Goal: Information Seeking & Learning: Learn about a topic

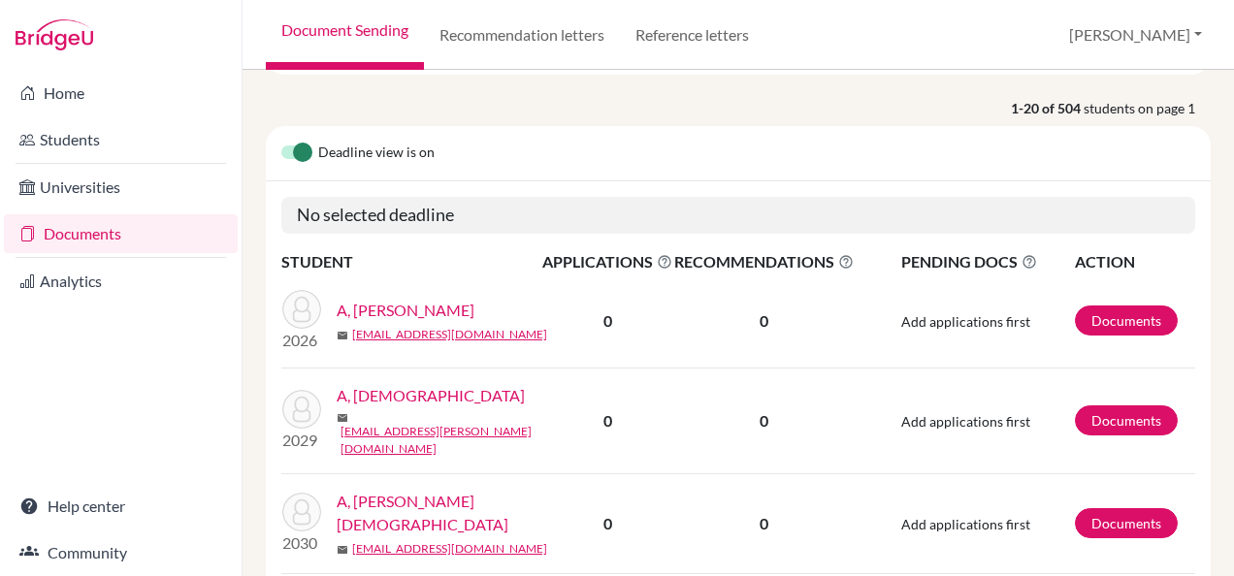
scroll to position [97, 0]
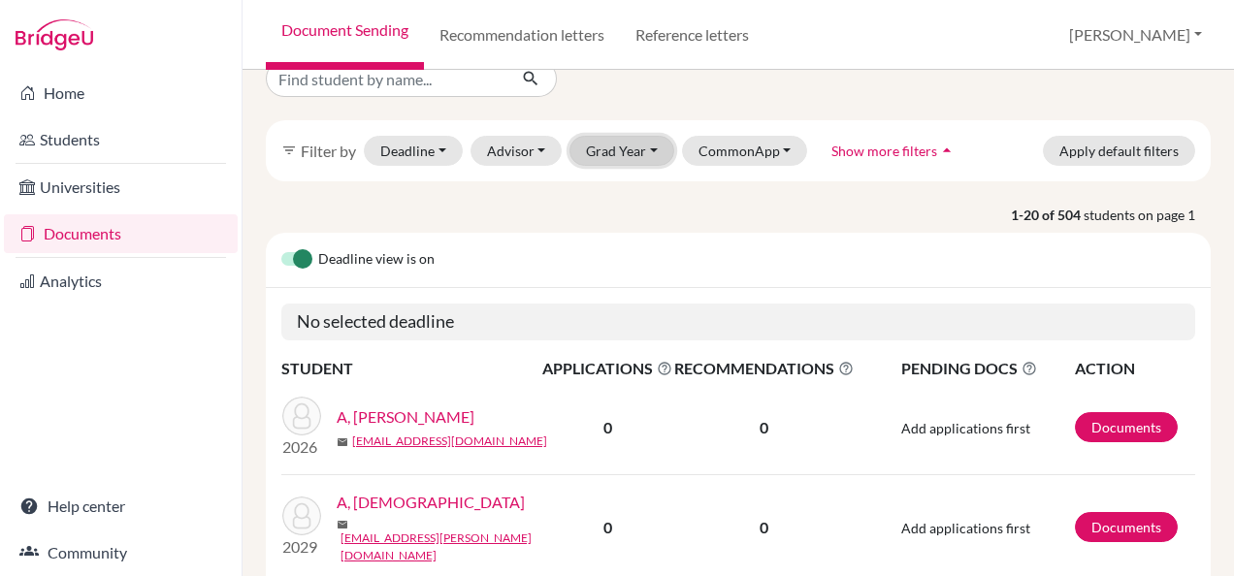
click at [593, 148] on button "Grad Year" at bounding box center [621, 151] width 105 height 30
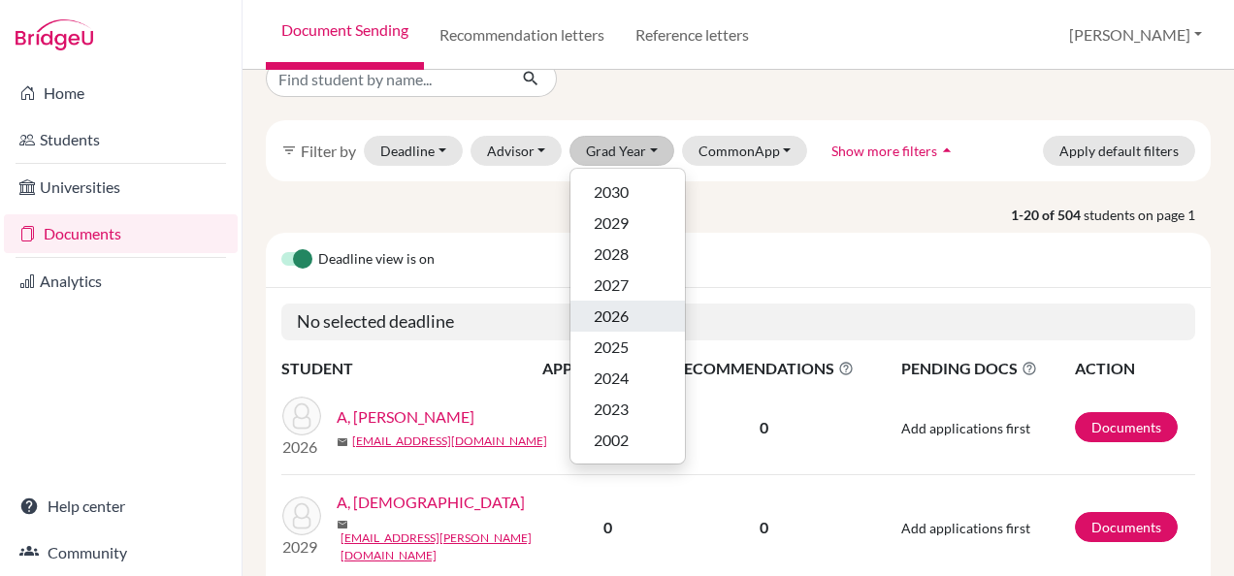
click at [619, 324] on span "2026" at bounding box center [610, 316] width 35 height 23
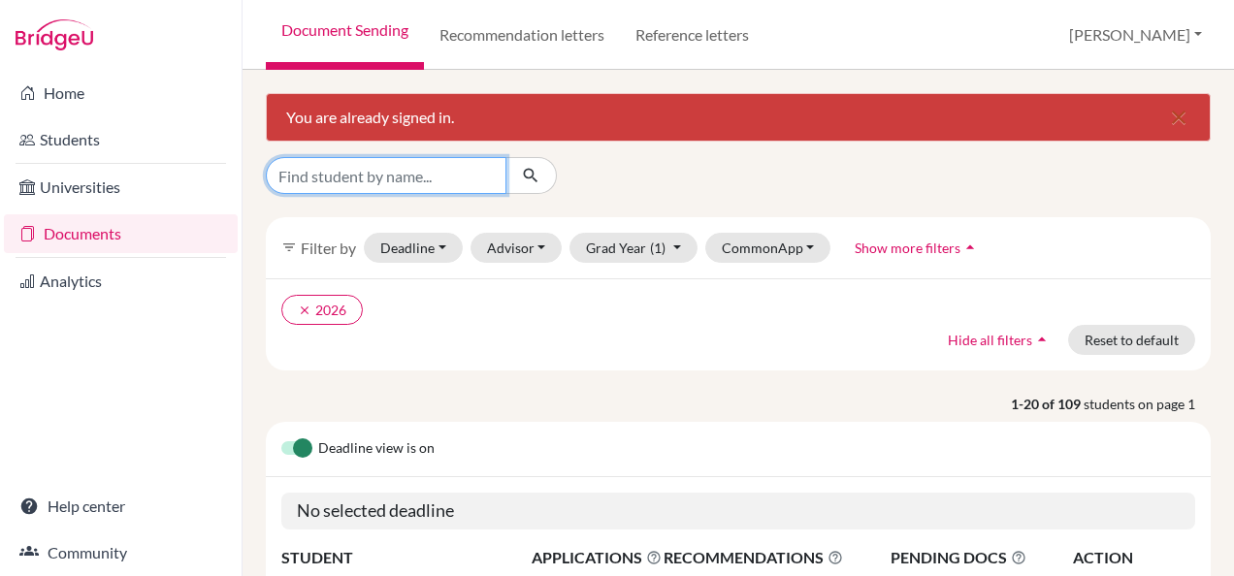
click at [392, 167] on input "Find student by name..." at bounding box center [386, 175] width 241 height 37
type input "Anuskha"
click at [529, 178] on icon "submit" at bounding box center [530, 175] width 19 height 19
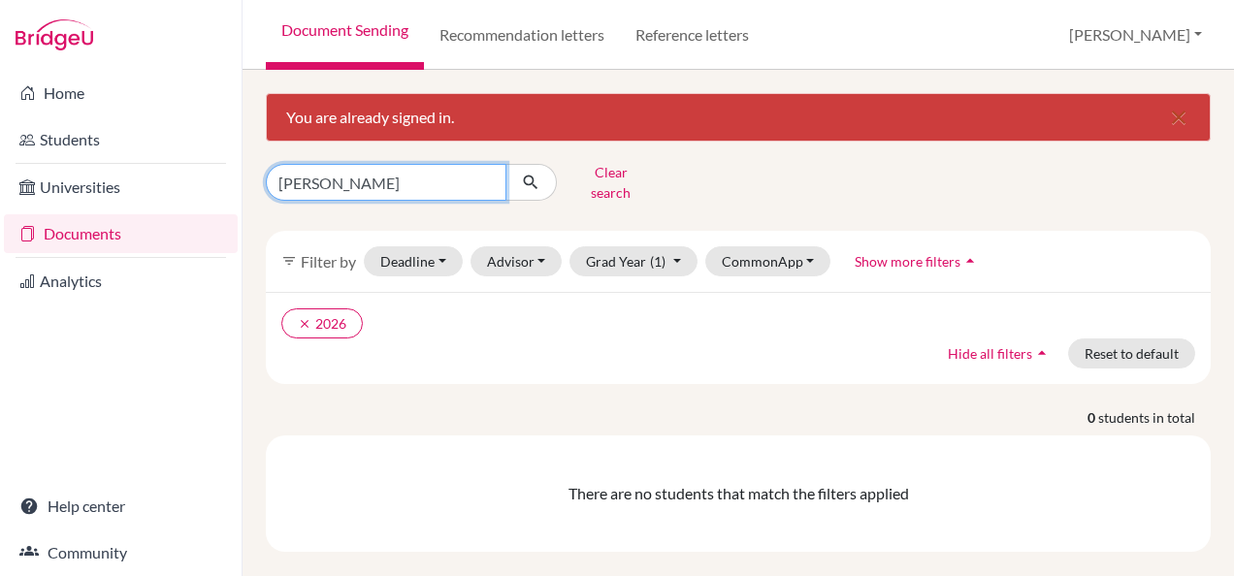
drag, startPoint x: 313, startPoint y: 172, endPoint x: 335, endPoint y: 176, distance: 21.9
click at [335, 176] on input "Anuskha" at bounding box center [386, 182] width 241 height 37
click at [323, 178] on input "Anuska" at bounding box center [386, 182] width 241 height 37
click at [361, 173] on input "Anuskha" at bounding box center [386, 182] width 241 height 37
type input "Anuskha venkates"
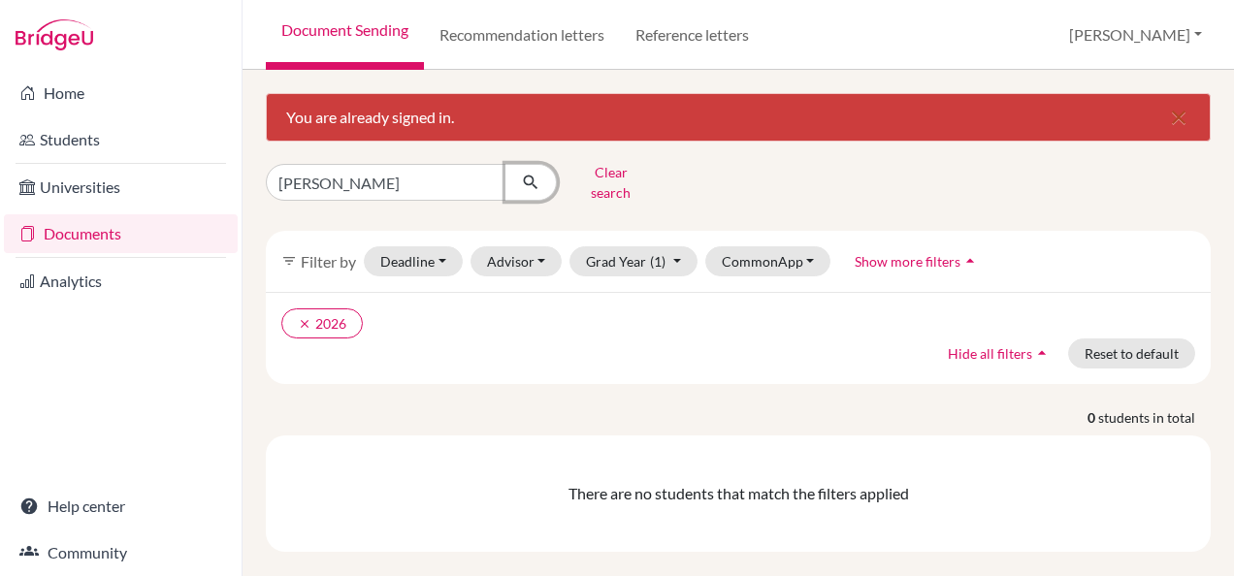
click at [539, 176] on icon "submit" at bounding box center [530, 182] width 19 height 19
drag, startPoint x: 414, startPoint y: 174, endPoint x: 241, endPoint y: 180, distance: 173.7
click at [241, 180] on div "Home Students Universities Documents Analytics Help center Community Document S…" at bounding box center [617, 288] width 1234 height 576
type input "Anuskha"
click at [533, 173] on icon "submit" at bounding box center [530, 182] width 19 height 19
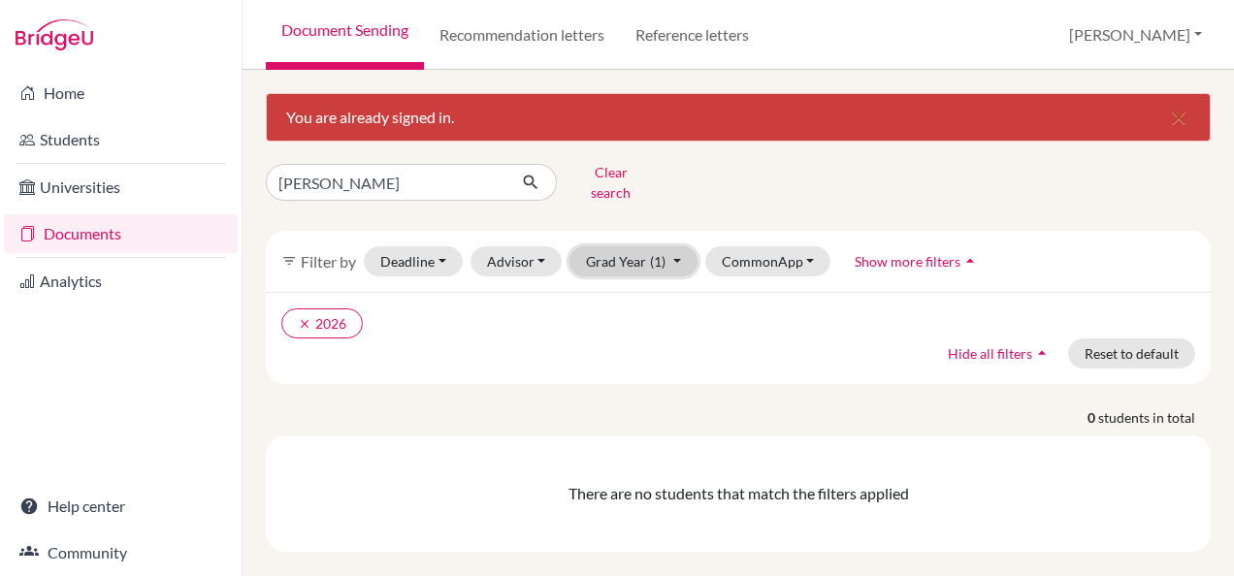
click at [651, 253] on span "(1)" at bounding box center [658, 261] width 16 height 16
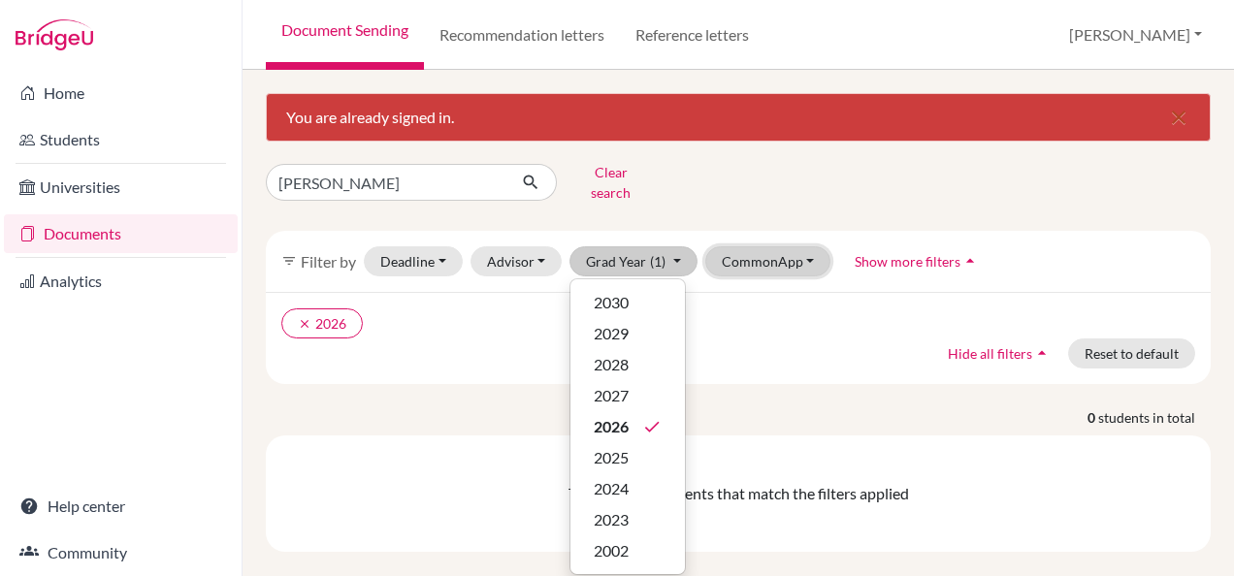
click at [770, 246] on button "CommonApp" at bounding box center [768, 261] width 126 height 30
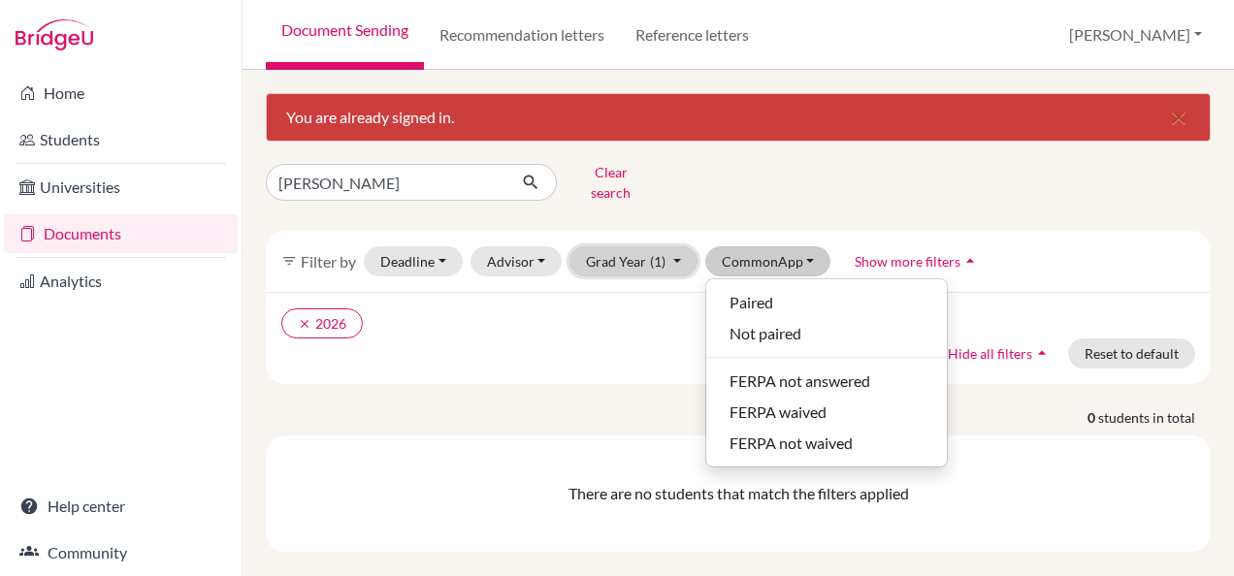
click at [673, 246] on button "Grad Year (1)" at bounding box center [633, 261] width 128 height 30
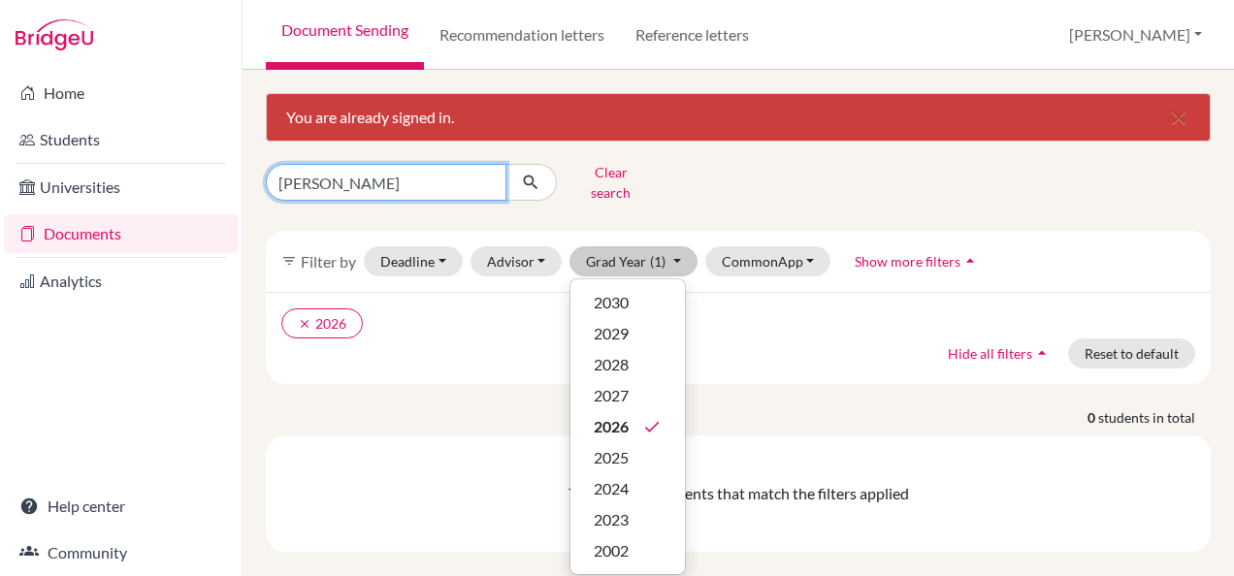
click at [363, 171] on input "Anuskha" at bounding box center [386, 182] width 241 height 37
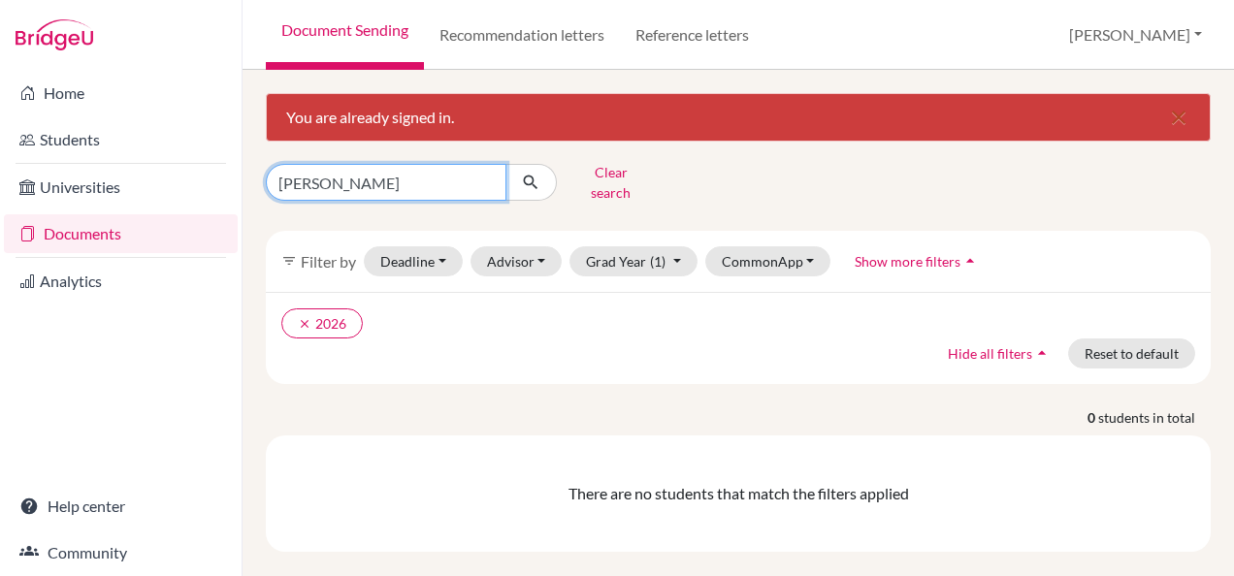
type input "Anuskha Venkates"
click at [524, 173] on icon "submit" at bounding box center [530, 182] width 19 height 19
drag, startPoint x: 425, startPoint y: 168, endPoint x: 249, endPoint y: 167, distance: 175.5
click at [249, 167] on div "You are already signed in. close Anuskha Venkates Clear search filter_list Filt…" at bounding box center [737, 323] width 991 height 506
paste input "NUSHKA VENKATESH"
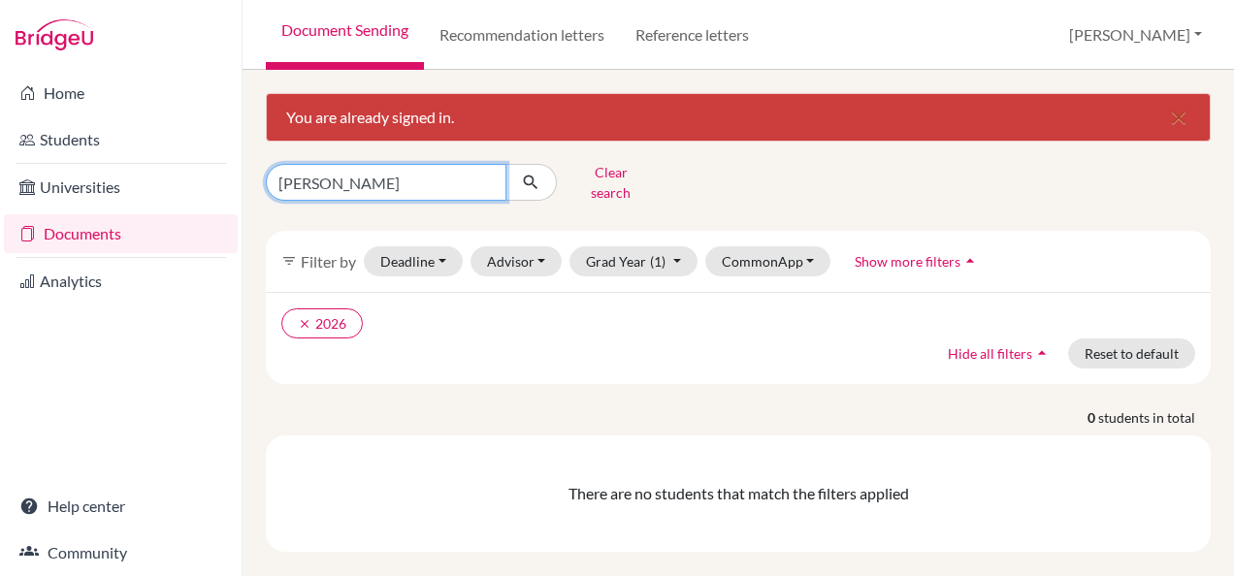
drag, startPoint x: 357, startPoint y: 177, endPoint x: 272, endPoint y: 175, distance: 85.4
click at [272, 175] on input "ANUSHKA VENKATESH" at bounding box center [386, 182] width 241 height 37
click at [450, 176] on input "ANUSHKA VENKATESH" at bounding box center [386, 182] width 241 height 37
paste input "ANUSHKA"
drag, startPoint x: 305, startPoint y: 175, endPoint x: 273, endPoint y: 175, distance: 32.0
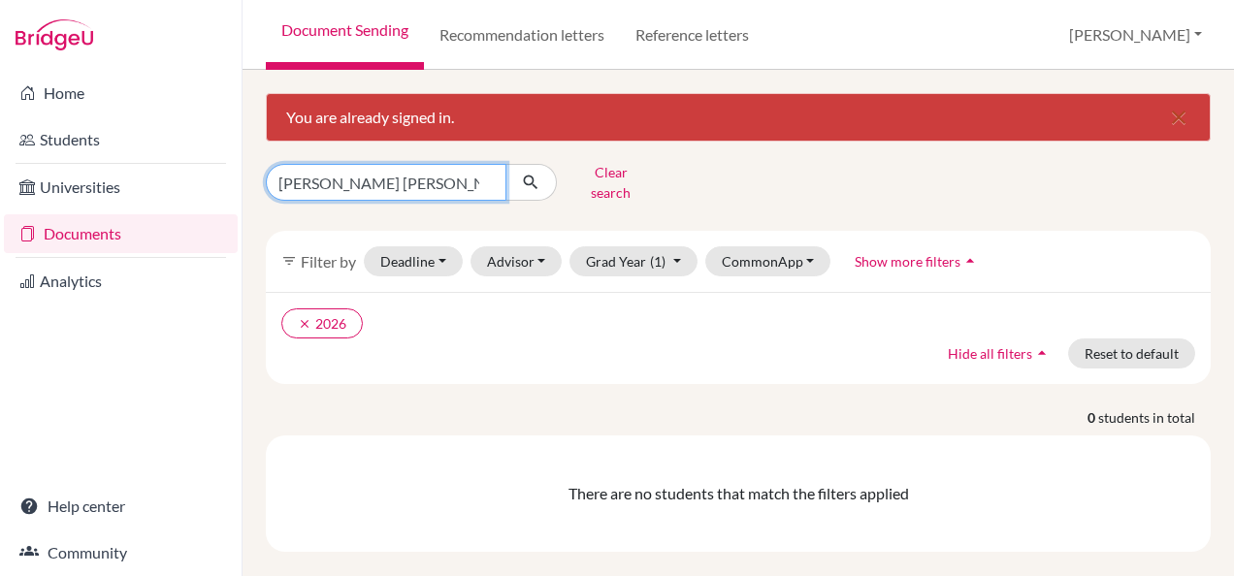
click at [273, 175] on input "ANUSHKA VENKATESH ANUSHKA" at bounding box center [386, 182] width 241 height 37
type input "VENKATESH ANUSHKA"
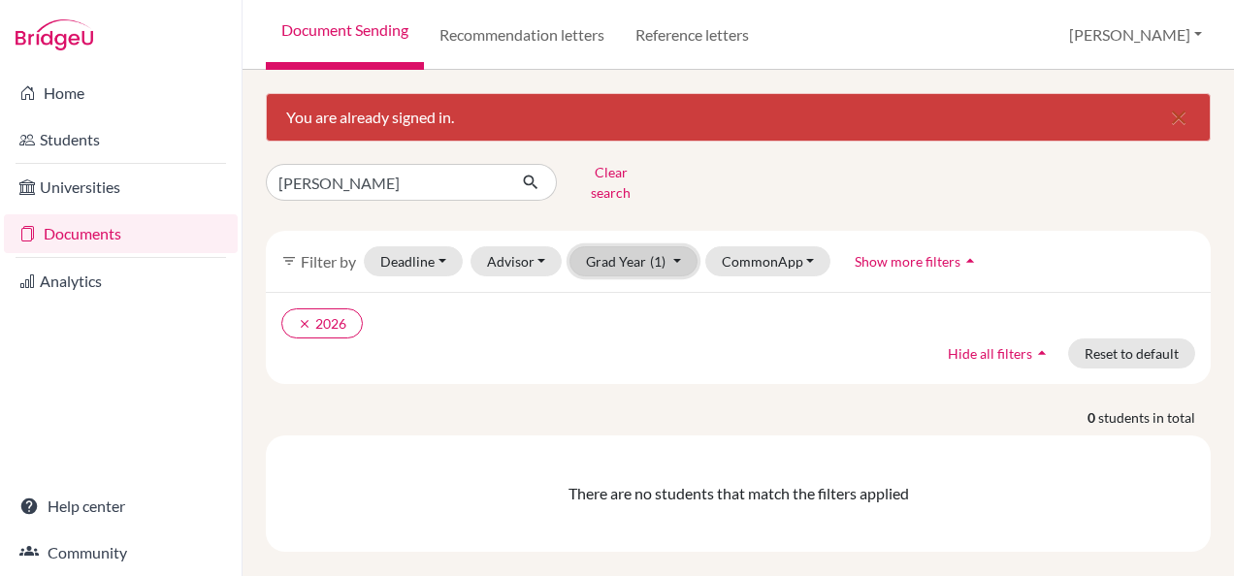
click at [669, 246] on button "Grad Year (1)" at bounding box center [633, 261] width 128 height 30
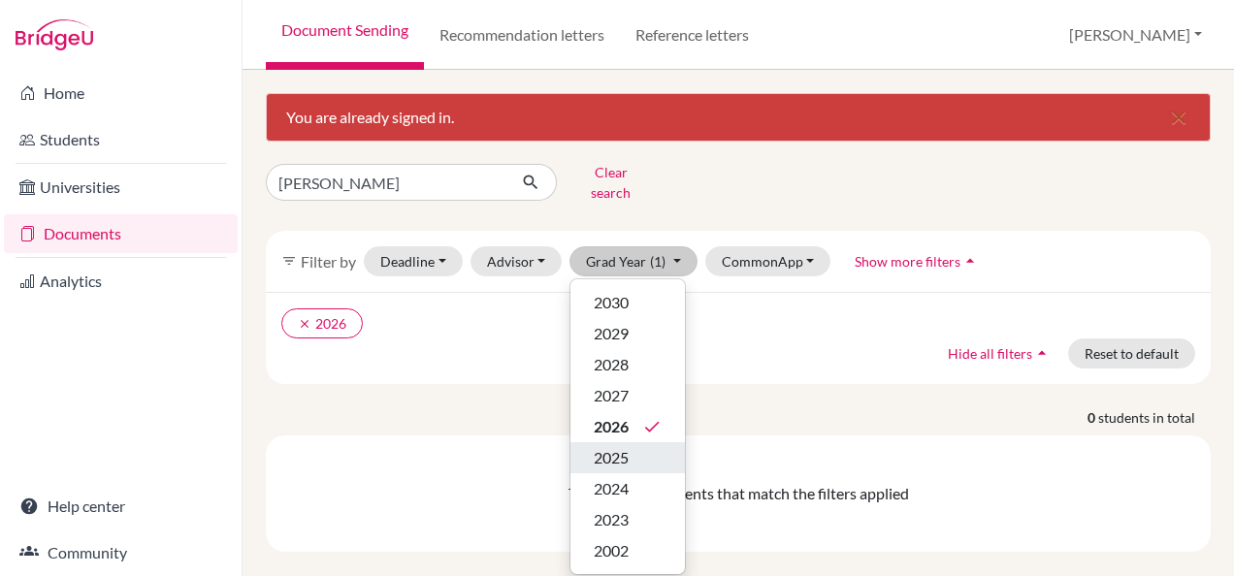
click at [593, 446] on span "2025" at bounding box center [610, 457] width 35 height 23
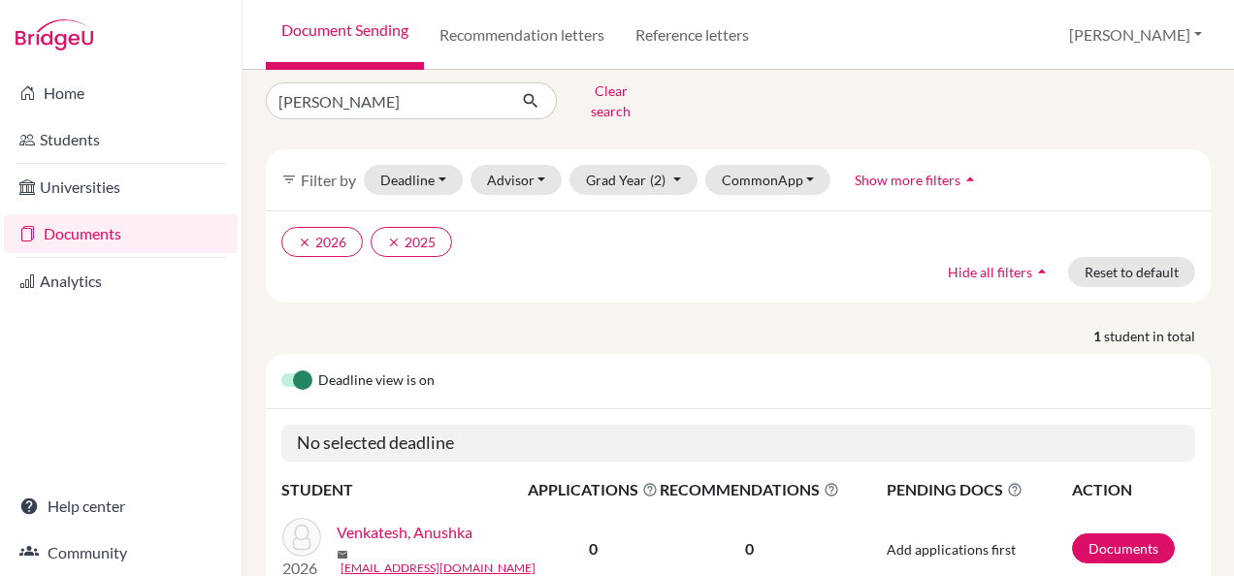
scroll to position [64, 0]
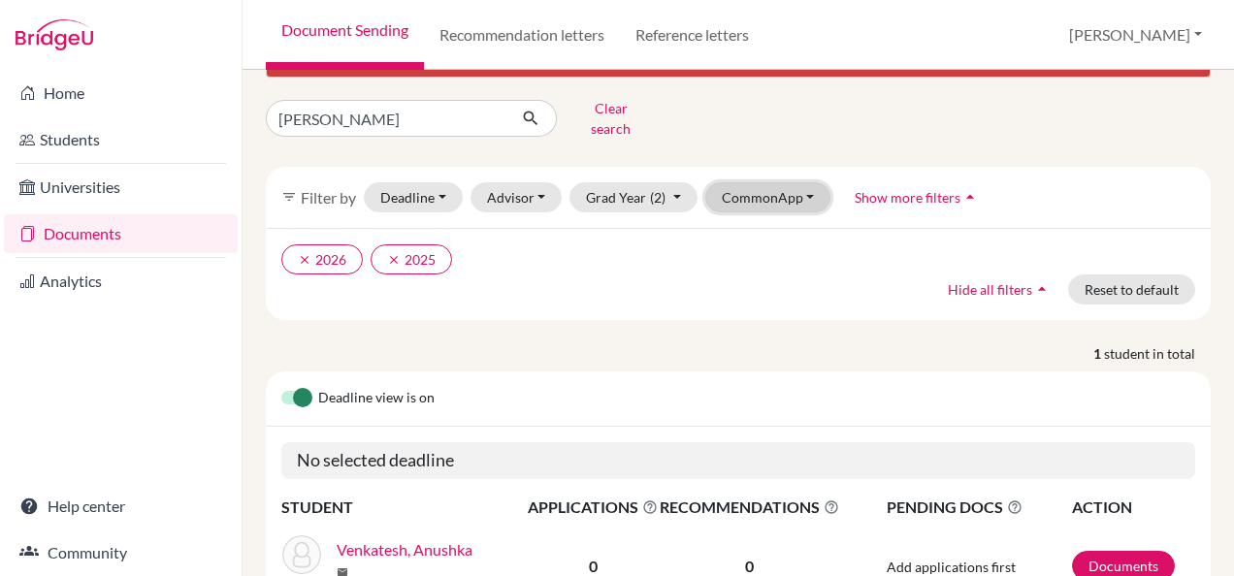
click at [804, 182] on button "CommonApp" at bounding box center [768, 197] width 126 height 30
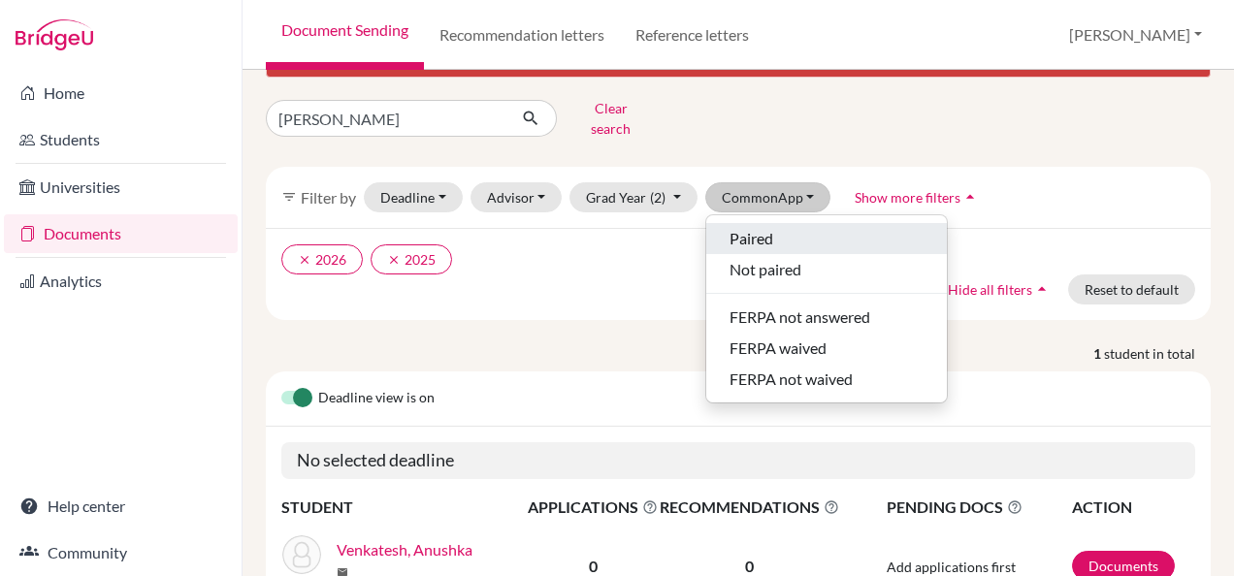
click at [762, 227] on span "Paired" at bounding box center [751, 238] width 44 height 23
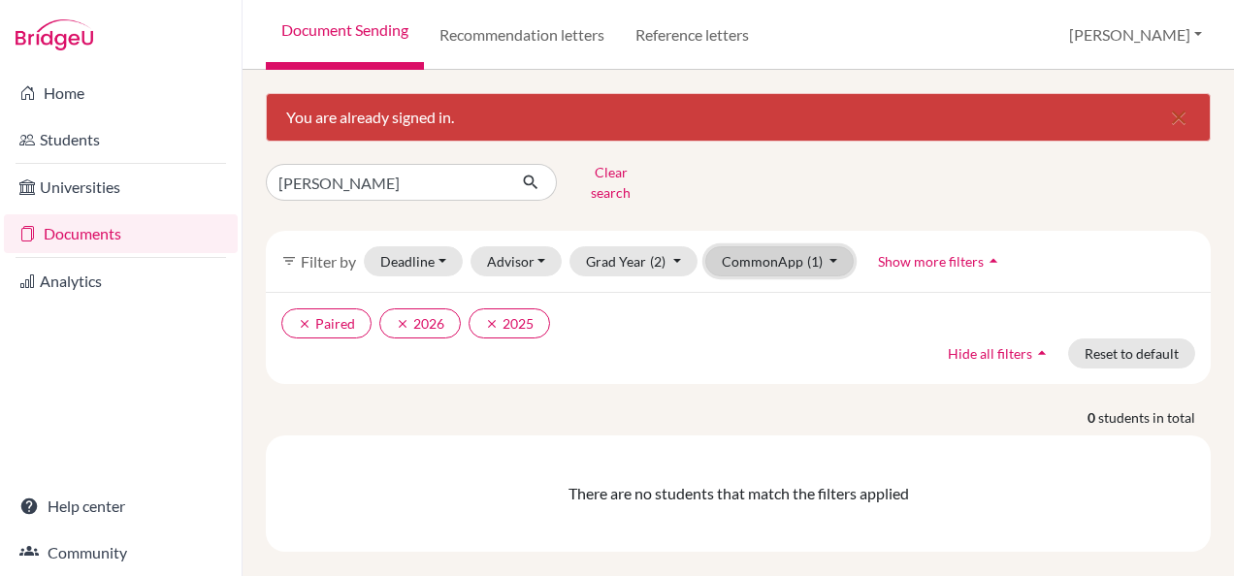
click at [824, 246] on button "CommonApp (1)" at bounding box center [779, 261] width 149 height 30
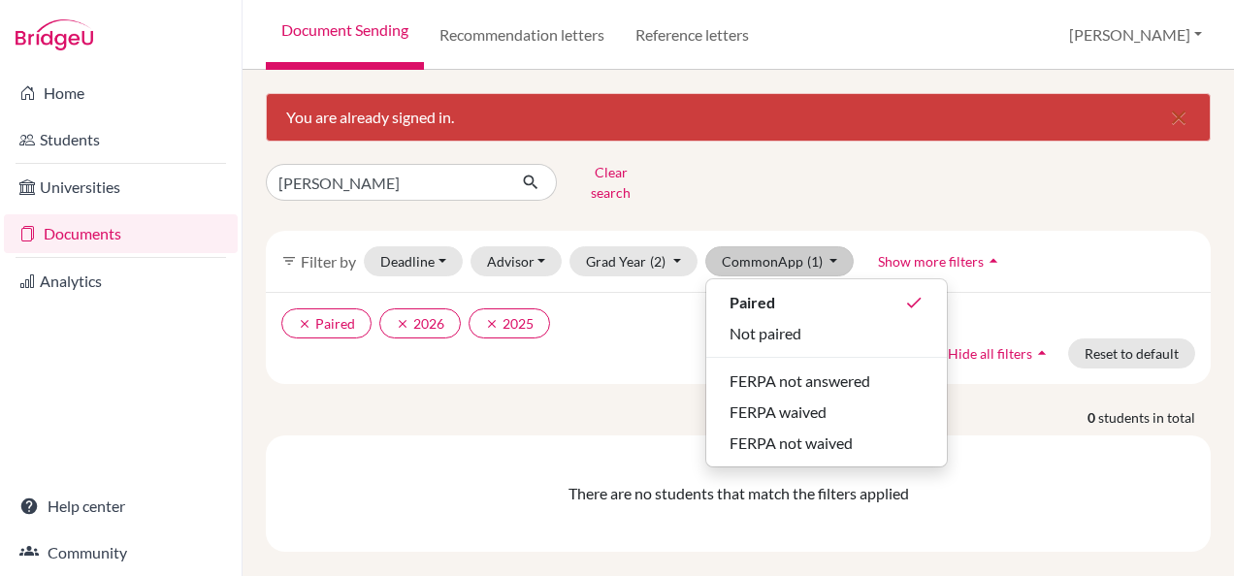
click at [536, 386] on div "VENKATESH ANUSHKA Clear search filter_list Filter by Deadline - Select a date r…" at bounding box center [738, 354] width 945 height 395
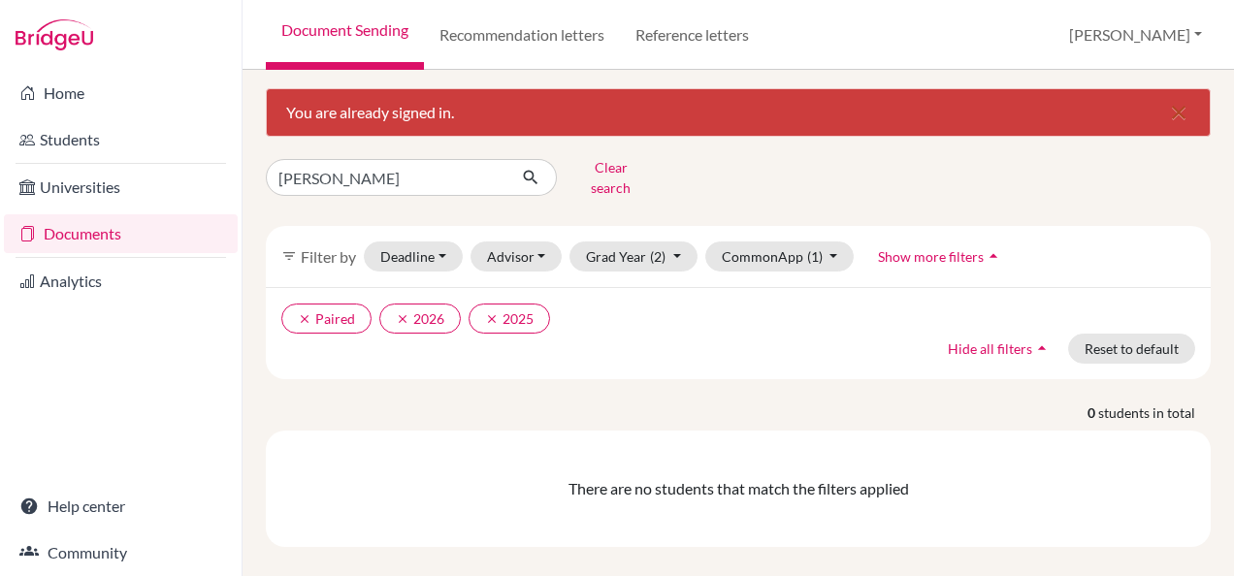
scroll to position [6, 0]
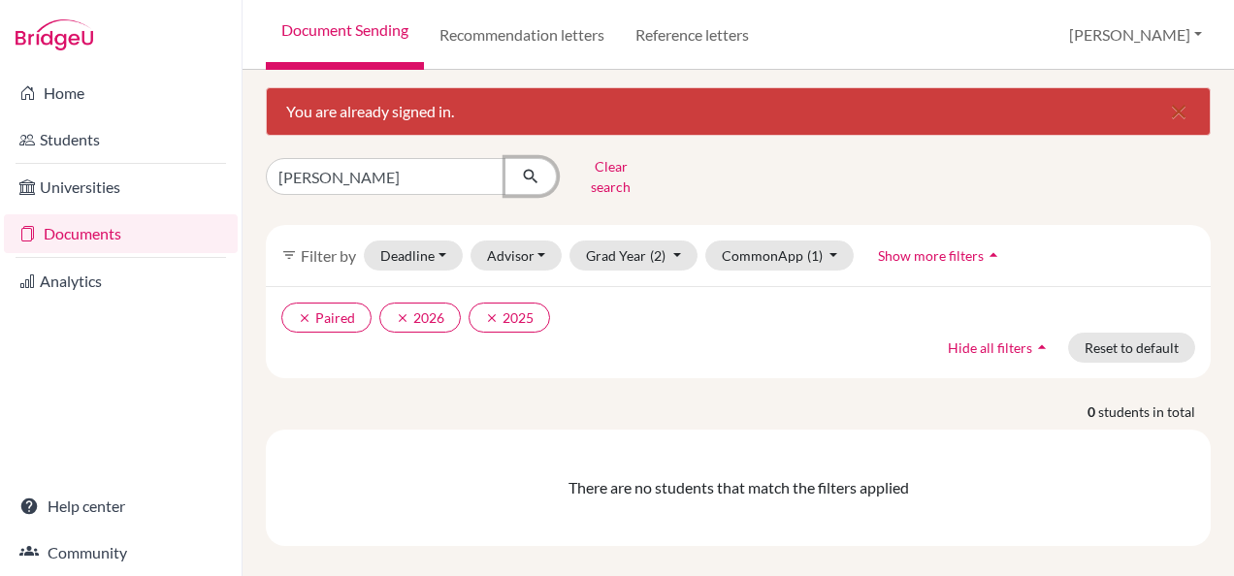
click at [529, 167] on icon "submit" at bounding box center [530, 176] width 19 height 19
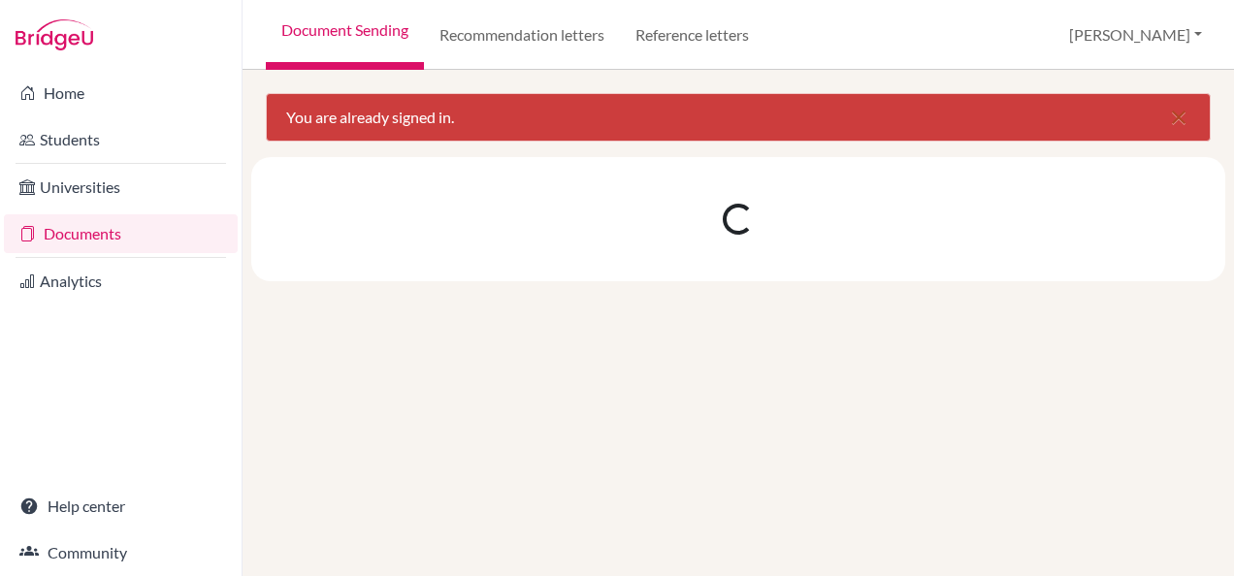
scroll to position [0, 0]
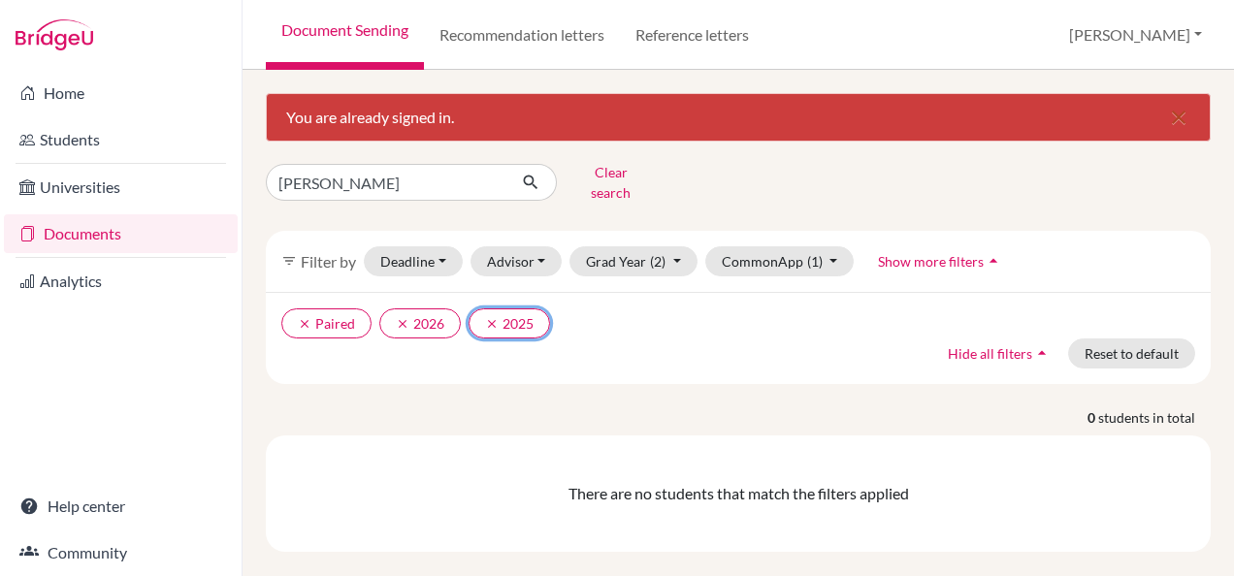
click at [499, 308] on button "clear 2025" at bounding box center [508, 323] width 81 height 30
click at [532, 173] on icon "submit" at bounding box center [530, 182] width 19 height 19
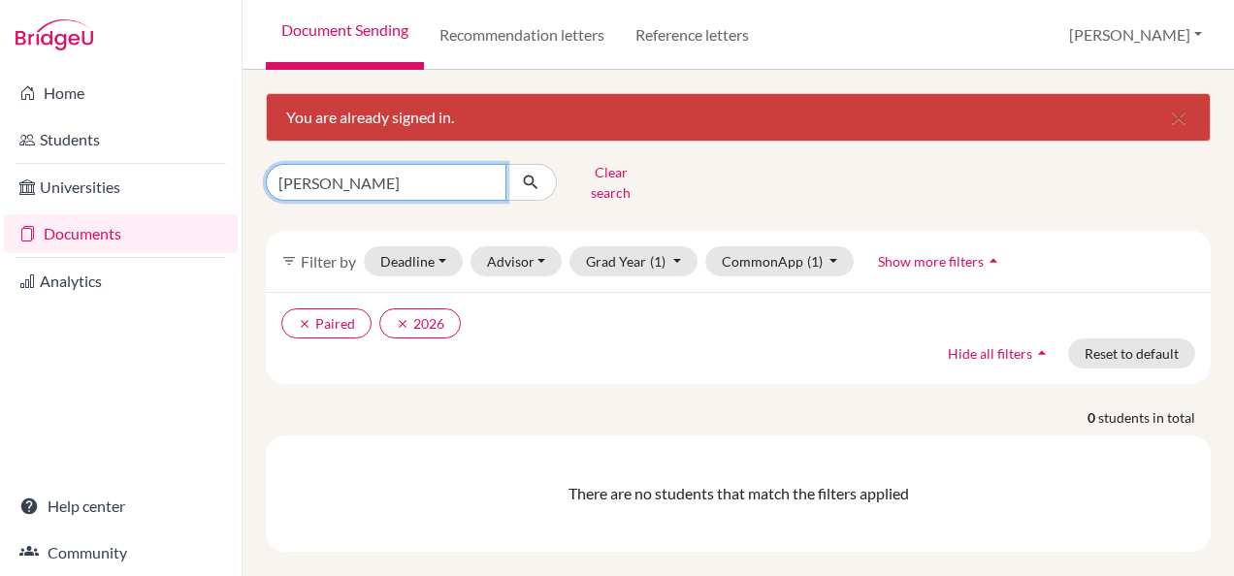
drag, startPoint x: 374, startPoint y: 178, endPoint x: 250, endPoint y: 191, distance: 124.8
click at [251, 191] on div "VENKATESH ANUSHKA Clear search" at bounding box center [413, 182] width 325 height 50
type input "ANUSHKA"
click at [538, 173] on icon "submit" at bounding box center [530, 182] width 19 height 19
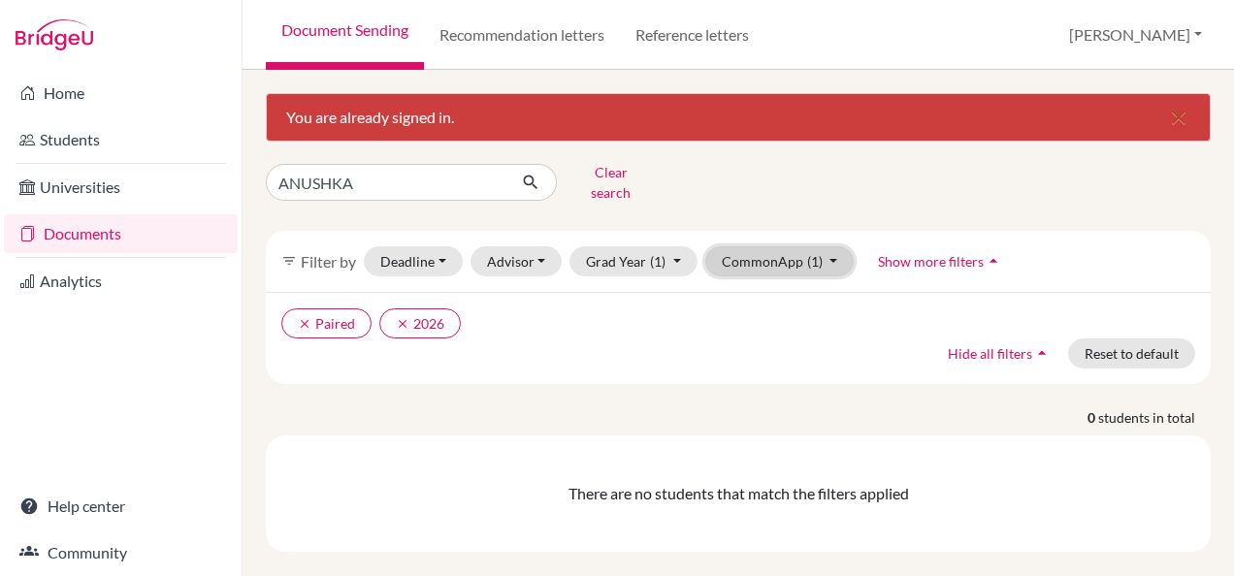
click at [744, 251] on button "CommonApp (1)" at bounding box center [779, 261] width 149 height 30
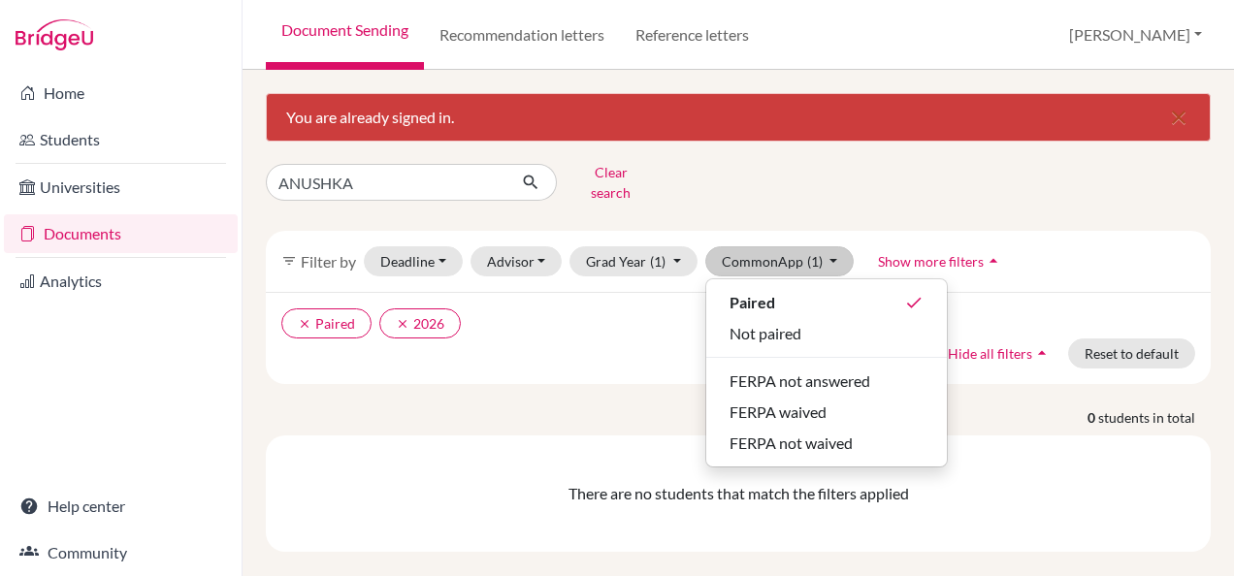
click at [592, 292] on div "clear Paired clear 2026 Hide all filters arrow_drop_up Reset to default" at bounding box center [738, 338] width 945 height 92
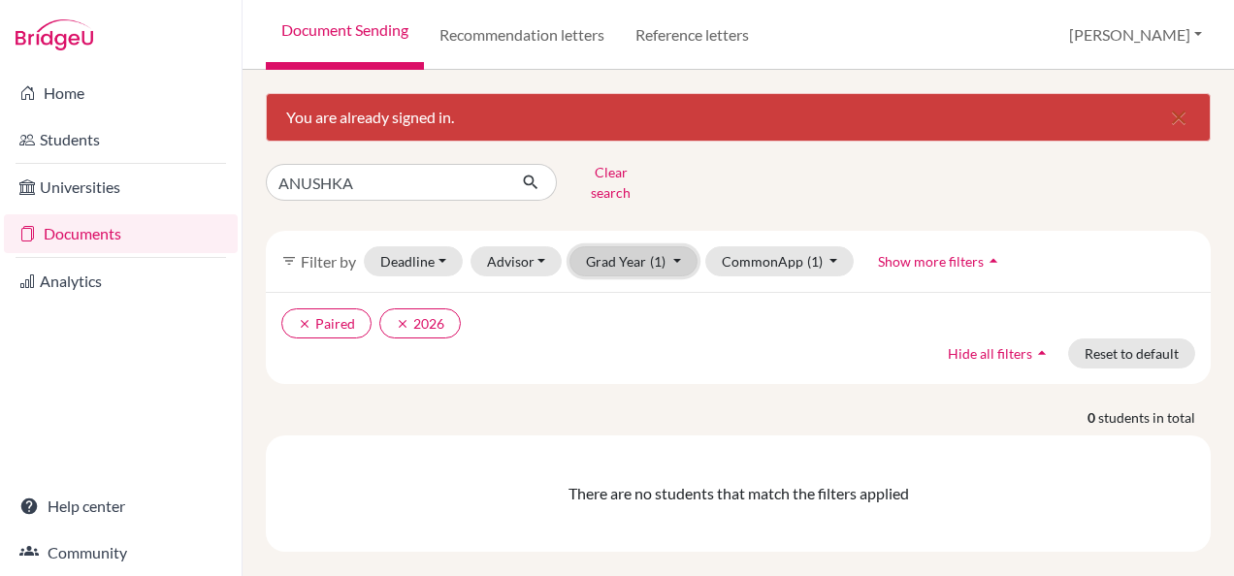
click at [659, 253] on span "(1)" at bounding box center [658, 261] width 16 height 16
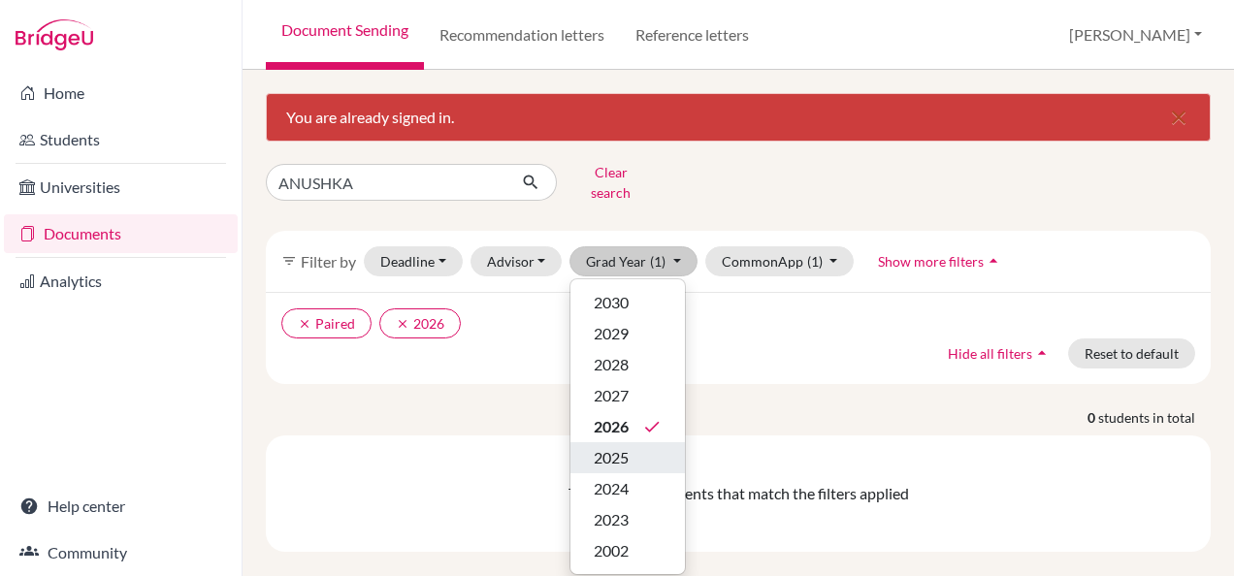
click at [622, 446] on span "2025" at bounding box center [610, 457] width 35 height 23
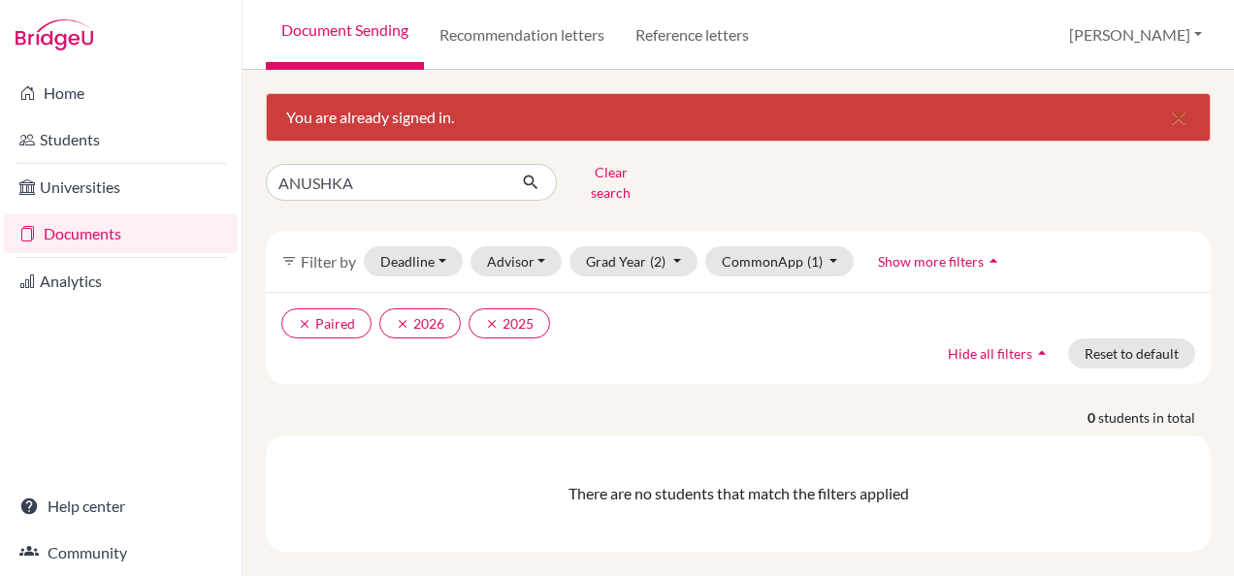
click at [64, 234] on link "Documents" at bounding box center [121, 233] width 234 height 39
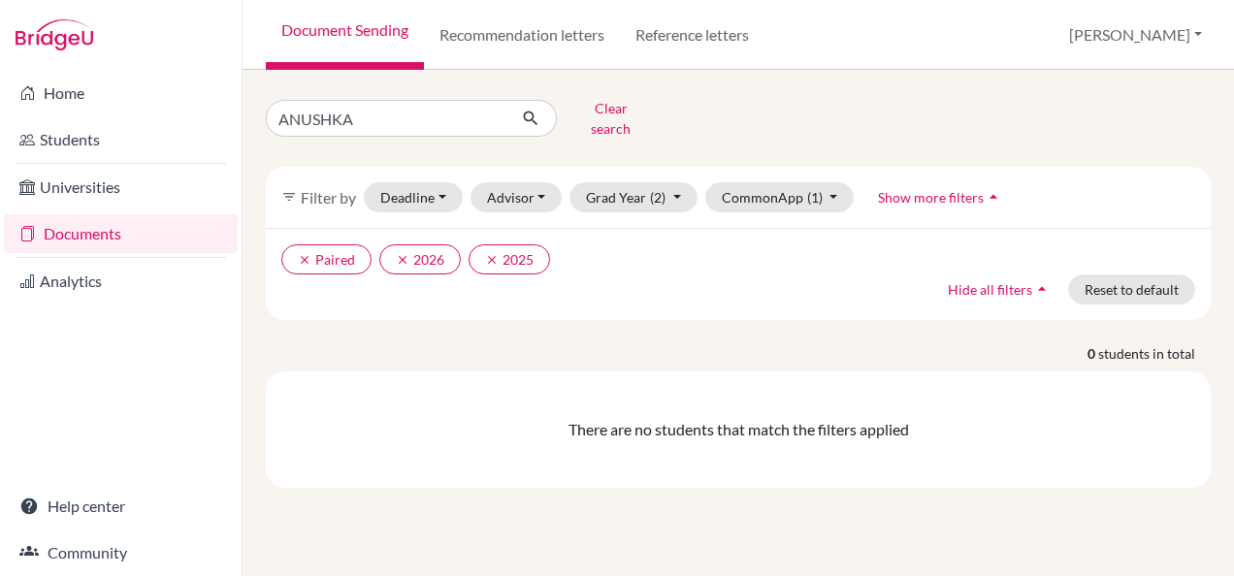
click at [907, 438] on div "There are no students that match the filters applied" at bounding box center [738, 429] width 945 height 116
click at [383, 112] on input "ANUSHKA" at bounding box center [386, 118] width 241 height 37
type input "ANUSHKA venkatesh"
click button "submit" at bounding box center [530, 118] width 51 height 37
click at [36, 240] on link "Documents" at bounding box center [121, 233] width 234 height 39
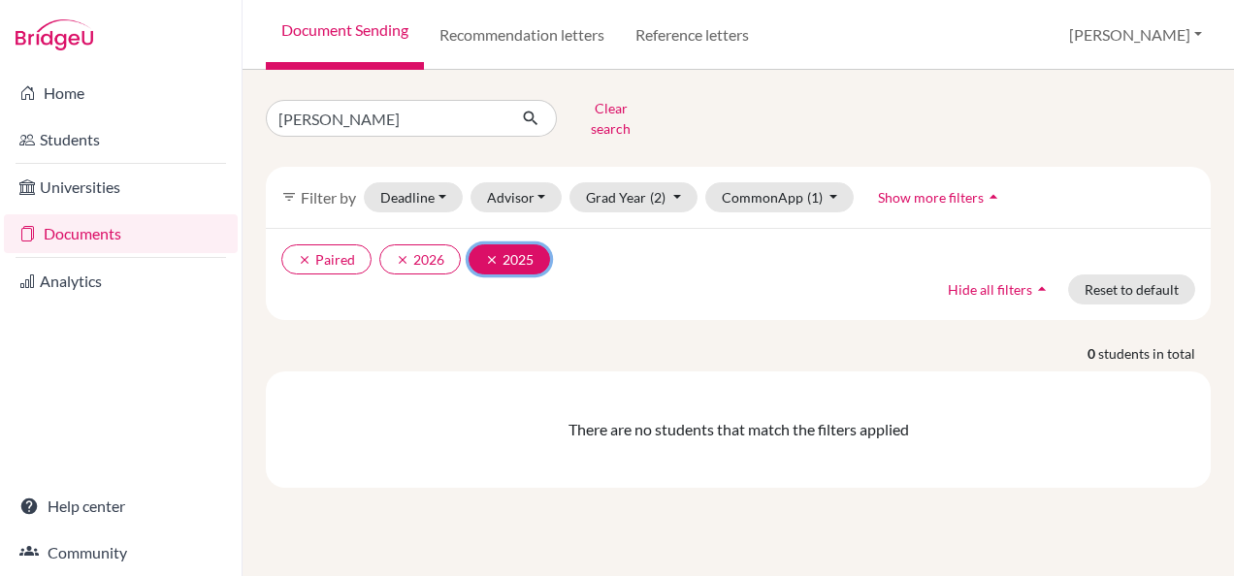
click at [514, 244] on button "clear 2025" at bounding box center [508, 259] width 81 height 30
click at [334, 249] on button "clear Paired" at bounding box center [326, 259] width 90 height 30
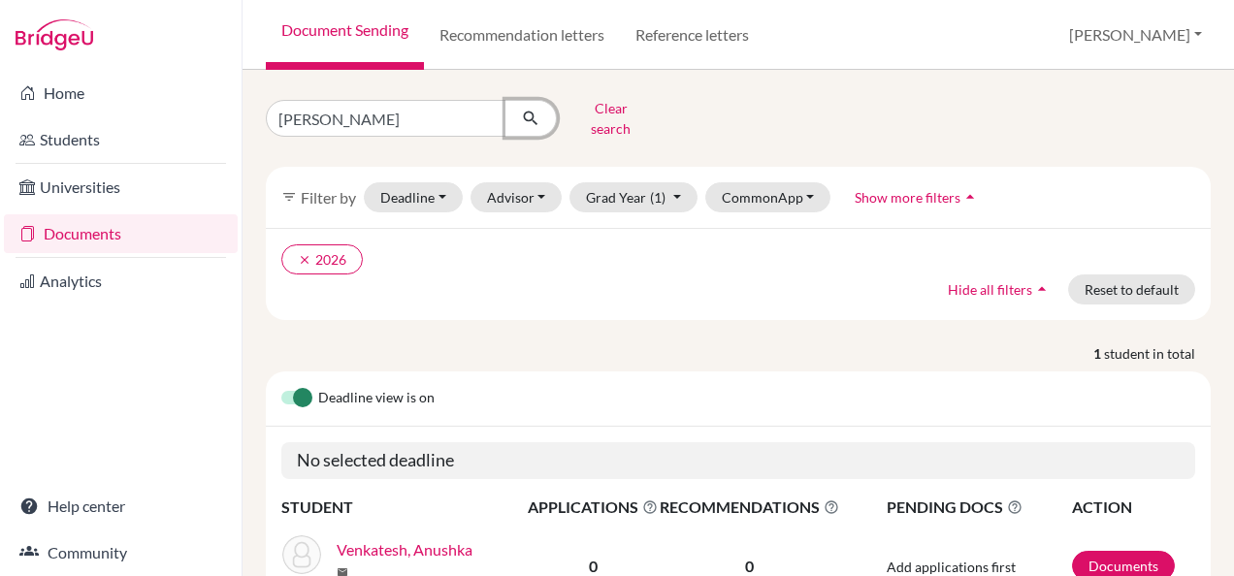
click at [531, 111] on icon "submit" at bounding box center [530, 118] width 19 height 19
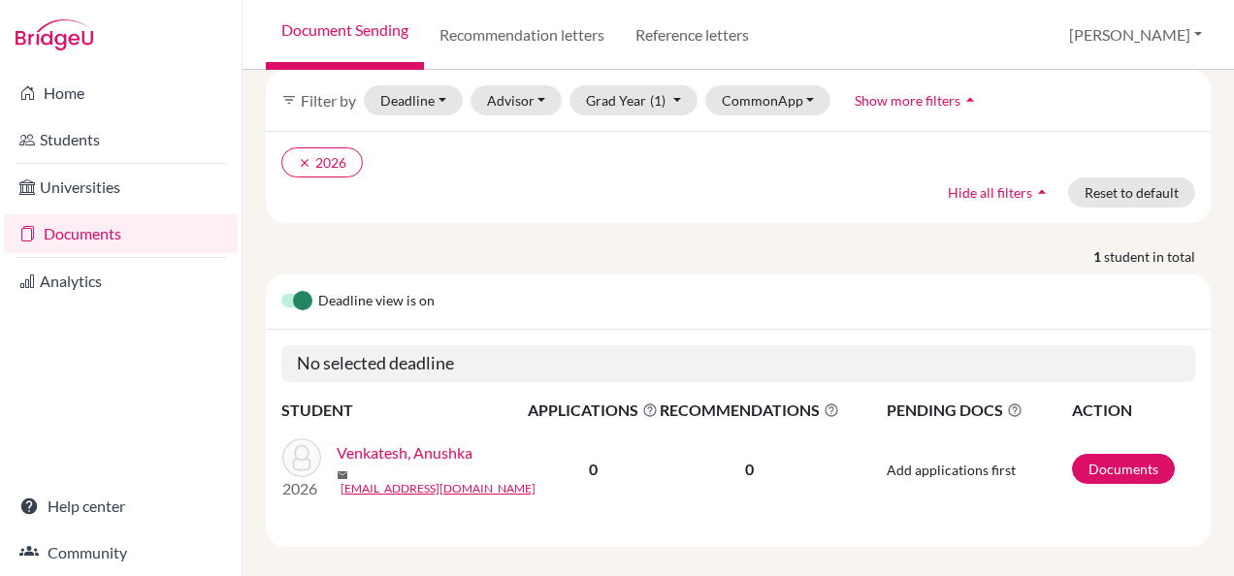
scroll to position [97, 0]
click at [306, 156] on icon "clear" at bounding box center [305, 163] width 14 height 14
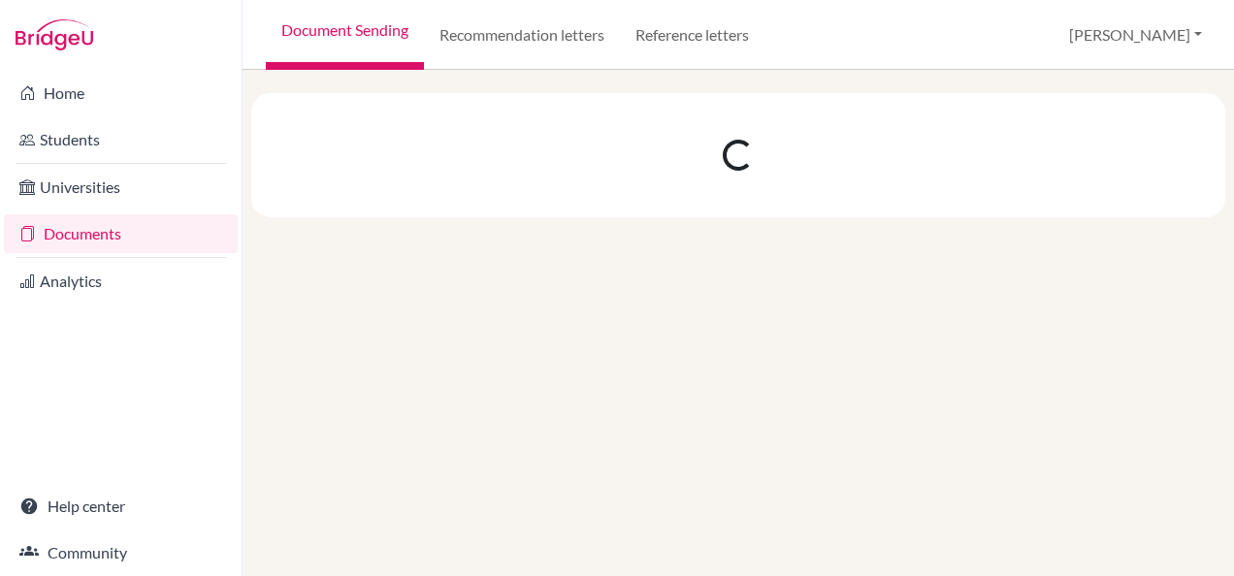
scroll to position [0, 0]
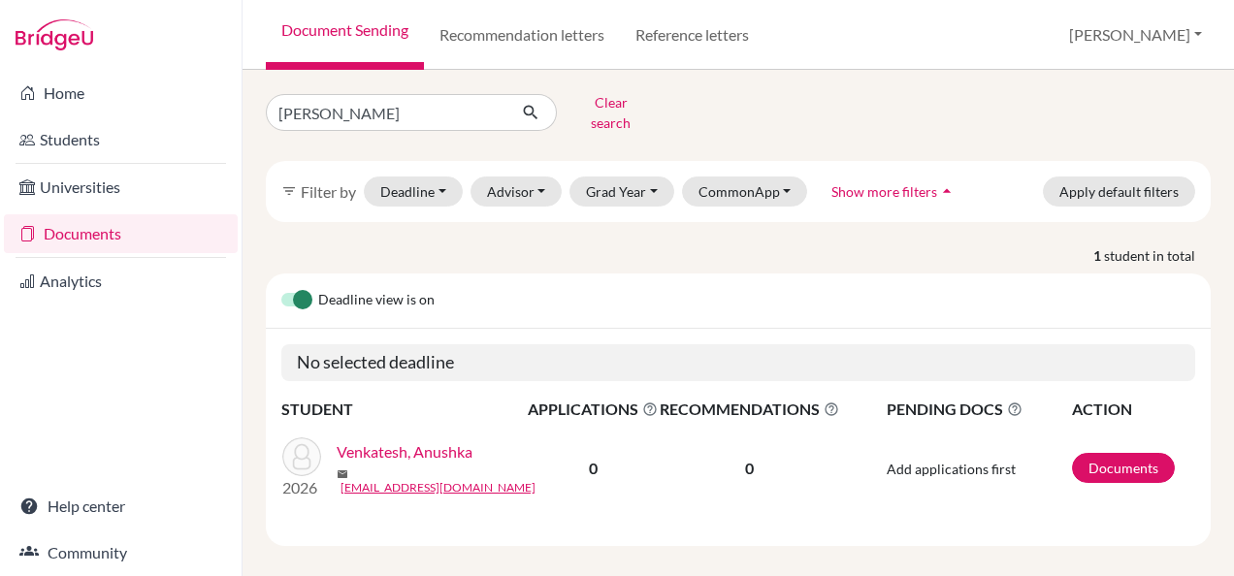
scroll to position [7, 0]
click at [650, 177] on button "Grad Year" at bounding box center [621, 191] width 105 height 30
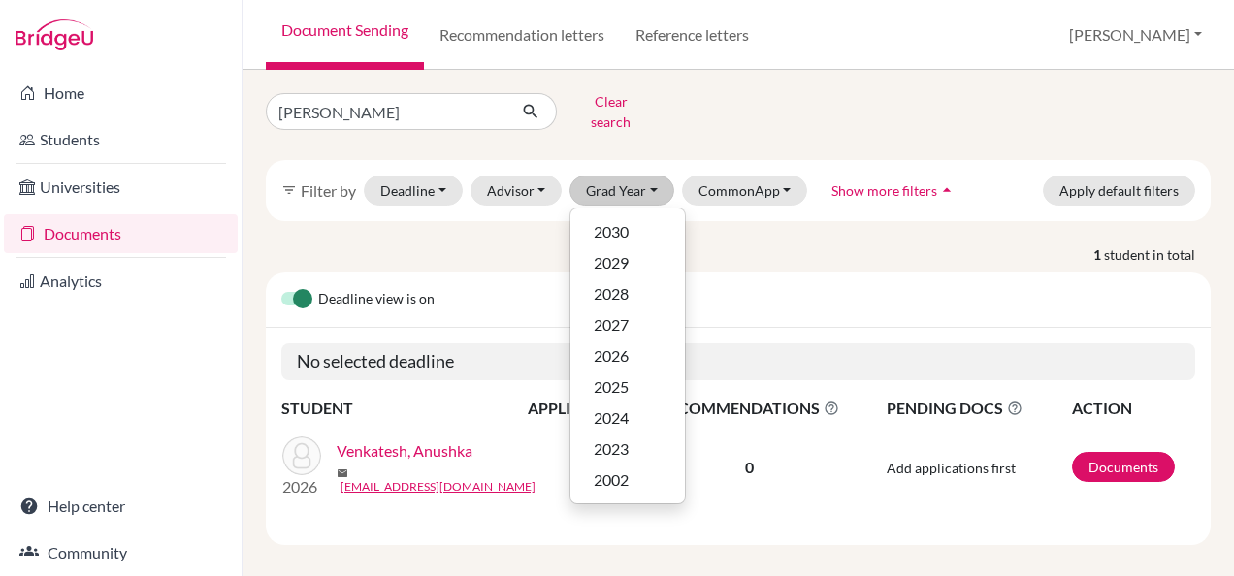
click at [760, 244] on p "1 student in total" at bounding box center [738, 254] width 974 height 20
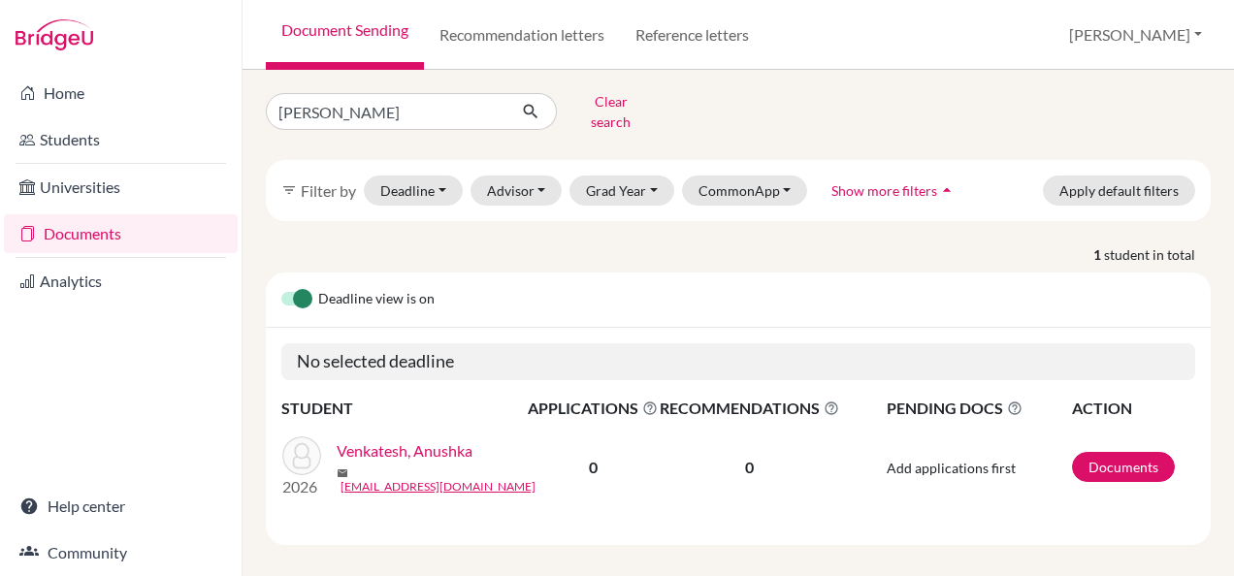
click at [289, 184] on div "filter_list Filter by" at bounding box center [318, 190] width 75 height 23
click at [290, 182] on icon "filter_list" at bounding box center [289, 190] width 16 height 16
click at [446, 177] on button "Deadline - Select a date range Or double click for a single date selection Toda…" at bounding box center [413, 191] width 99 height 30
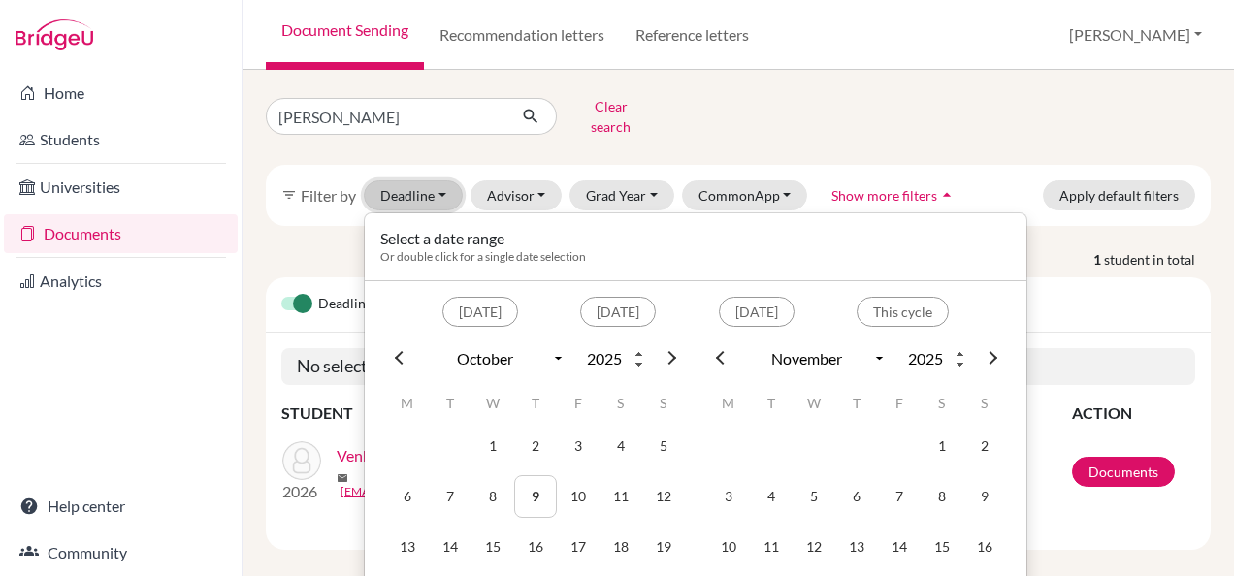
scroll to position [0, 0]
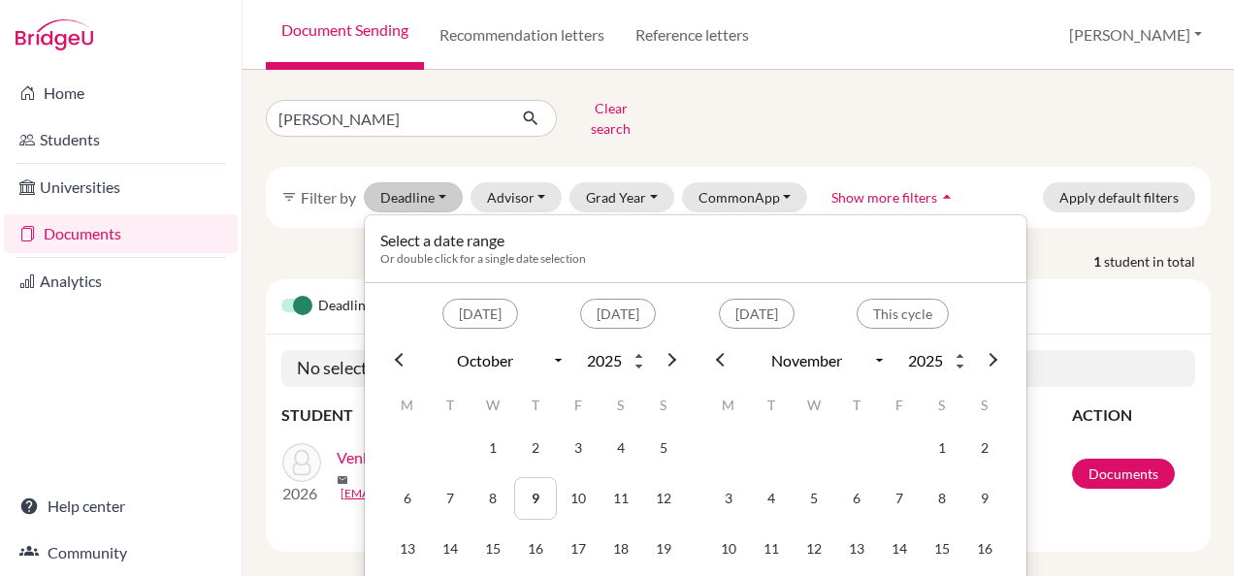
click at [336, 229] on div "ANUSHKA venkatesh Clear search filter_list Filter by Deadline - Select a date r…" at bounding box center [738, 322] width 945 height 459
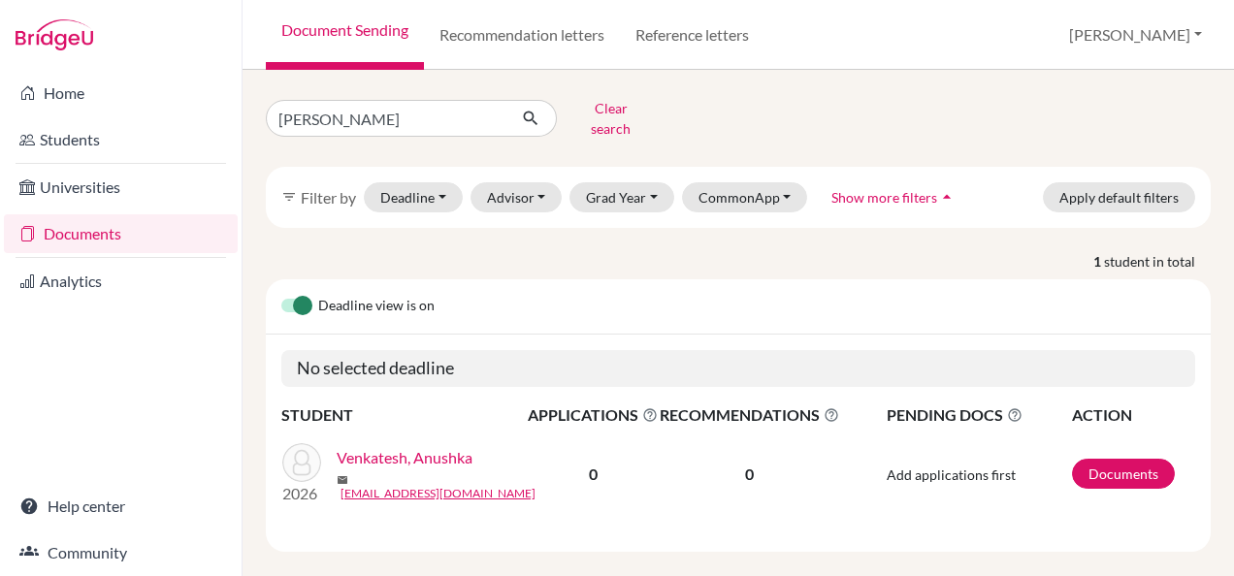
click at [296, 189] on icon "filter_list" at bounding box center [289, 197] width 16 height 16
click at [534, 188] on button "Advisor" at bounding box center [516, 197] width 92 height 30
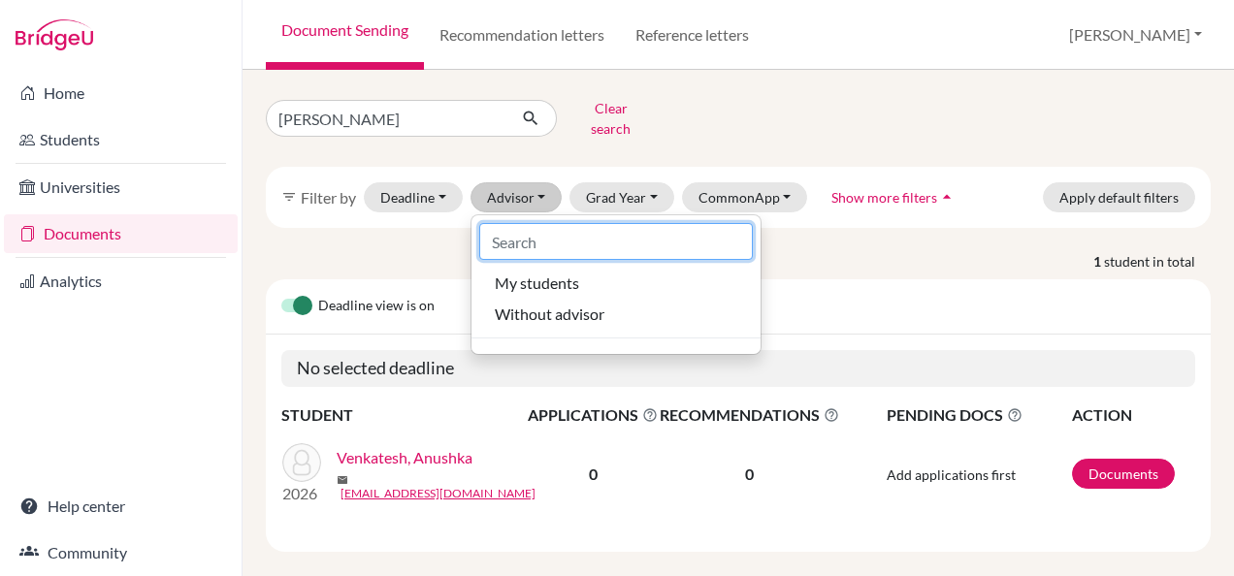
click at [508, 229] on input at bounding box center [615, 241] width 273 height 37
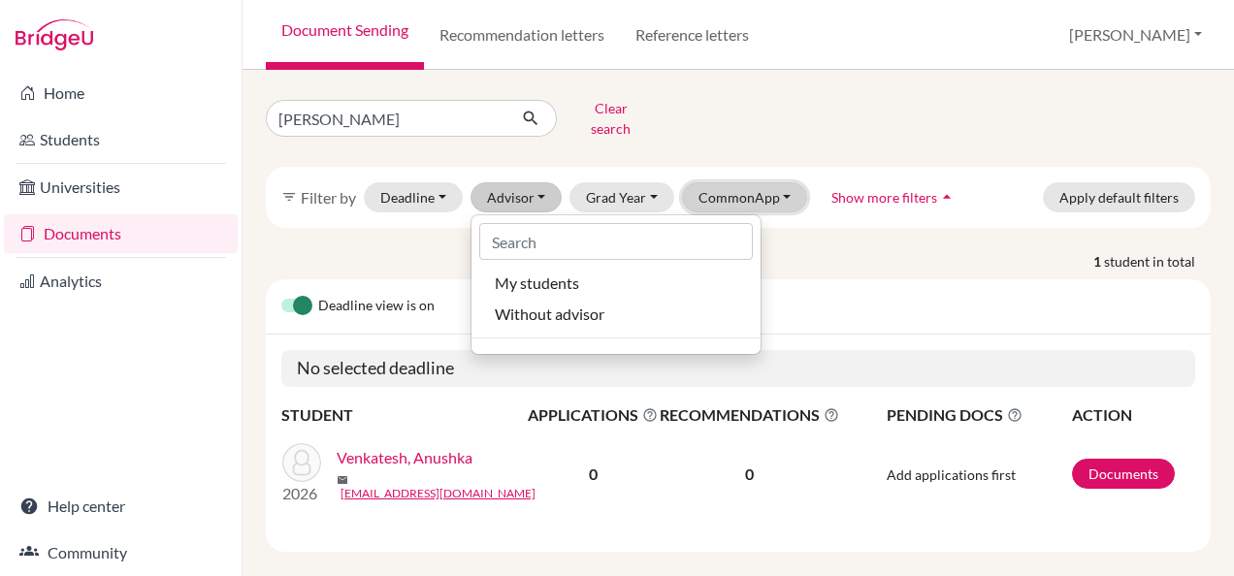
click at [774, 189] on button "CommonApp" at bounding box center [745, 197] width 126 height 30
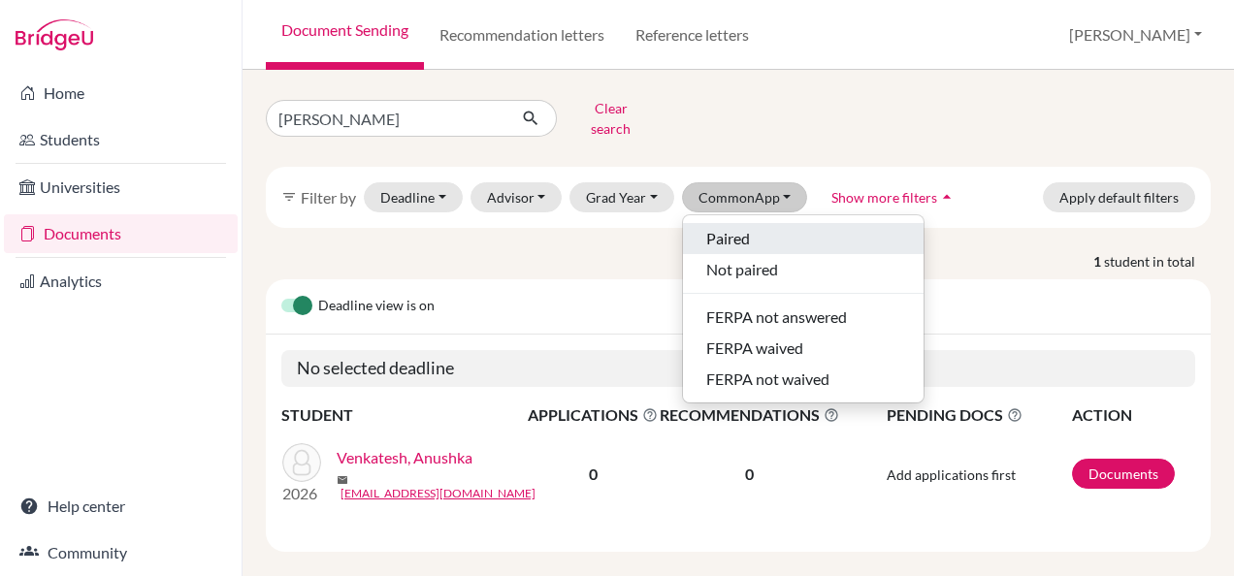
click at [741, 227] on span "Paired" at bounding box center [728, 238] width 44 height 23
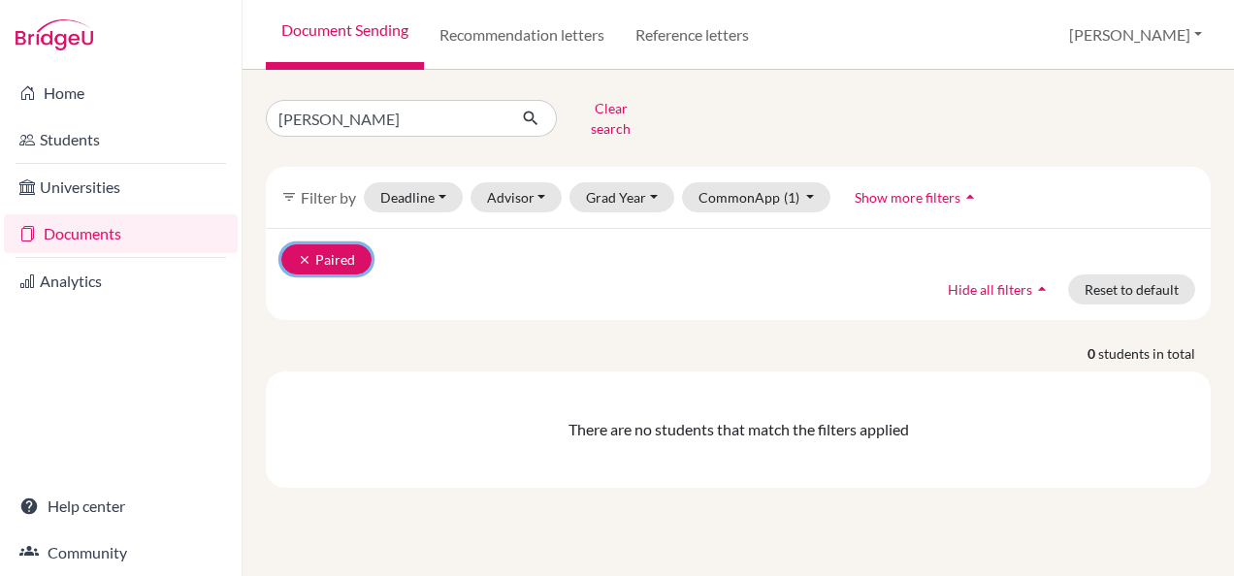
click at [314, 250] on button "clear Paired" at bounding box center [326, 259] width 90 height 30
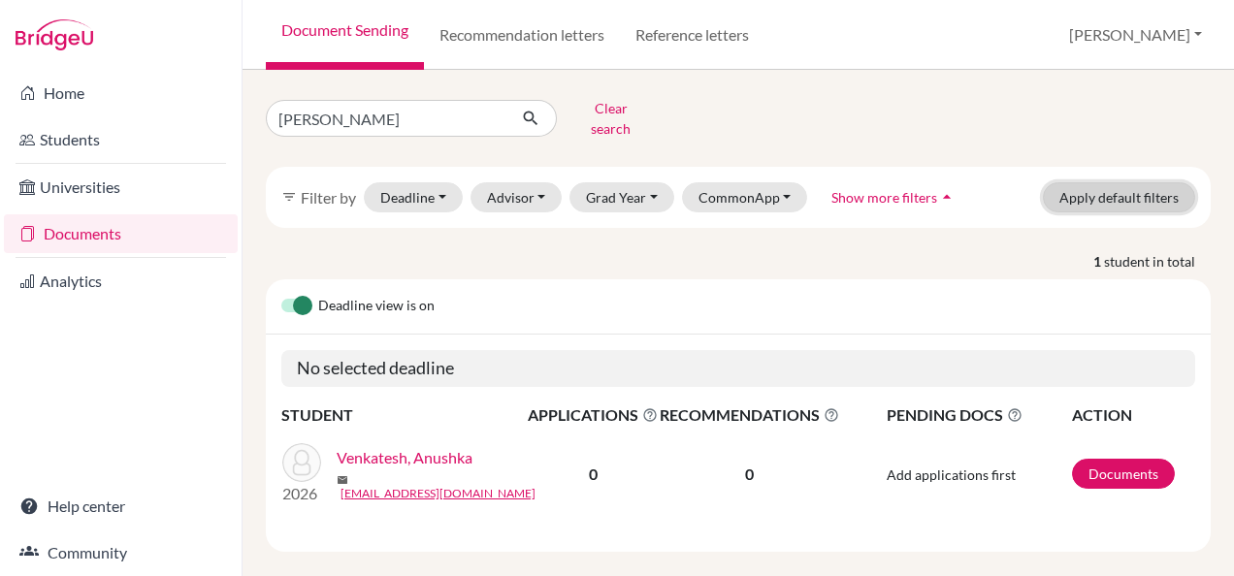
click at [1100, 191] on button "Apply default filters" at bounding box center [1118, 197] width 152 height 30
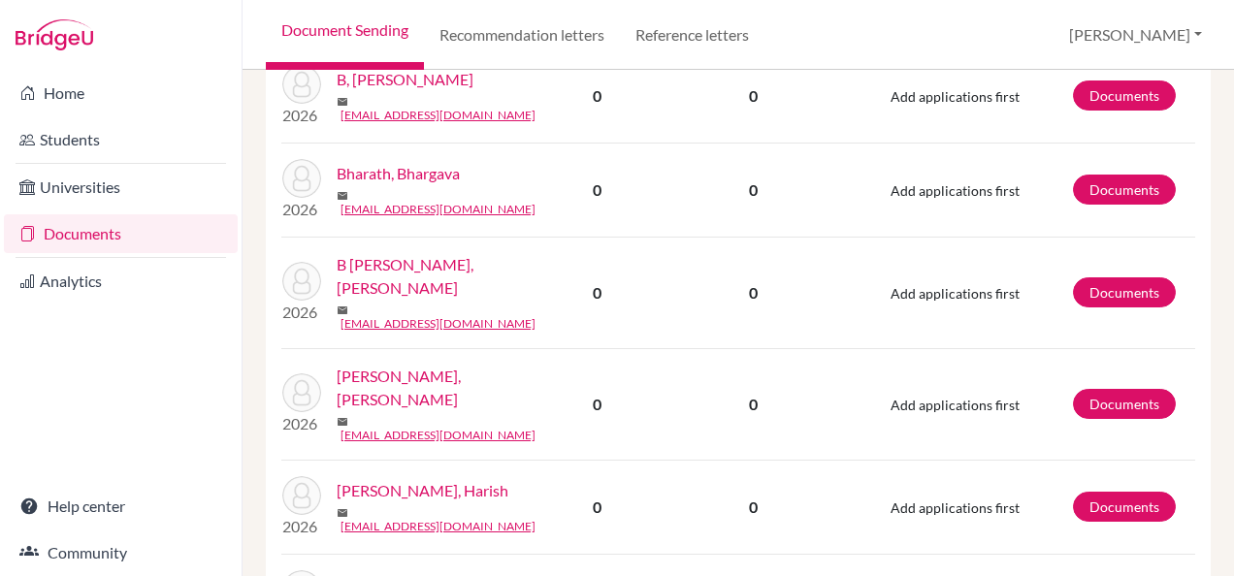
scroll to position [1358, 0]
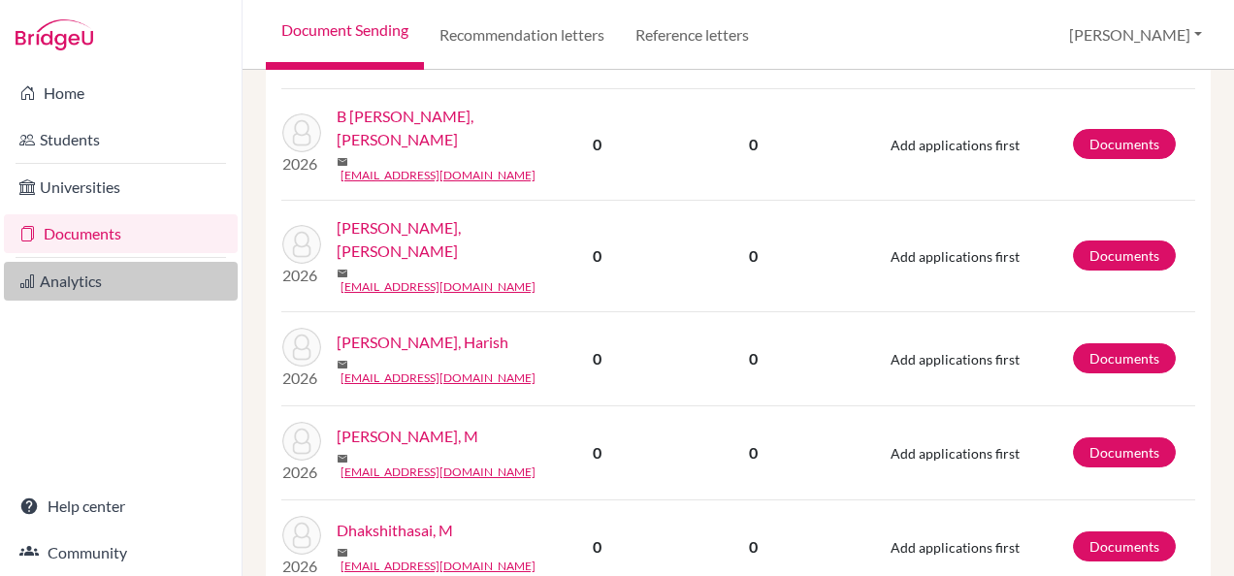
click at [48, 289] on link "Analytics" at bounding box center [121, 281] width 234 height 39
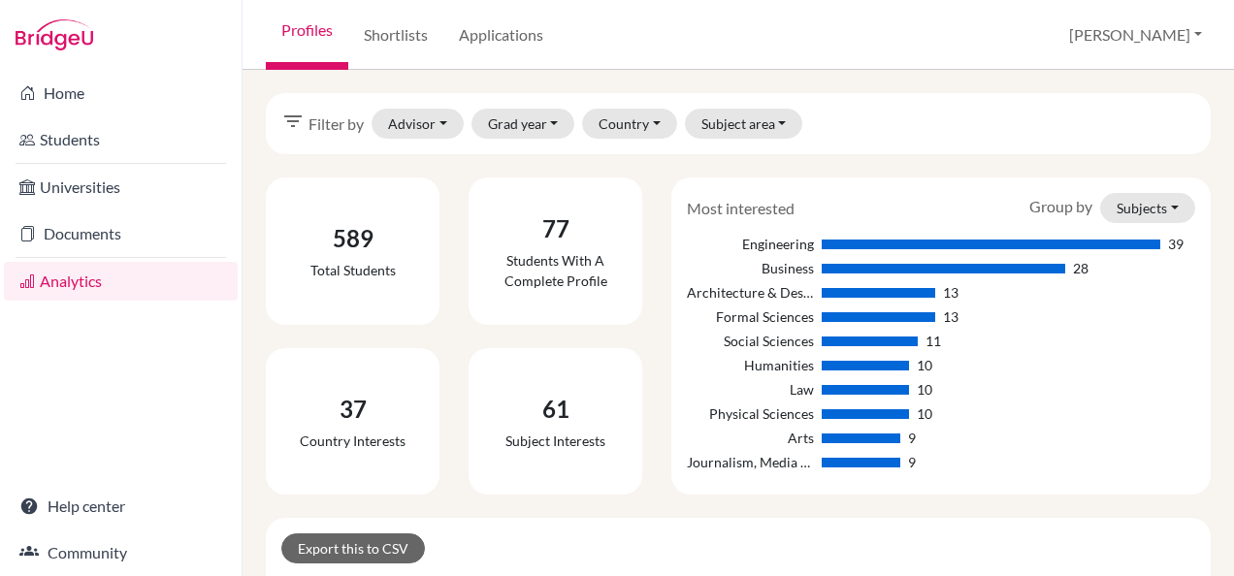
click at [1003, 373] on div "10" at bounding box center [990, 365] width 338 height 20
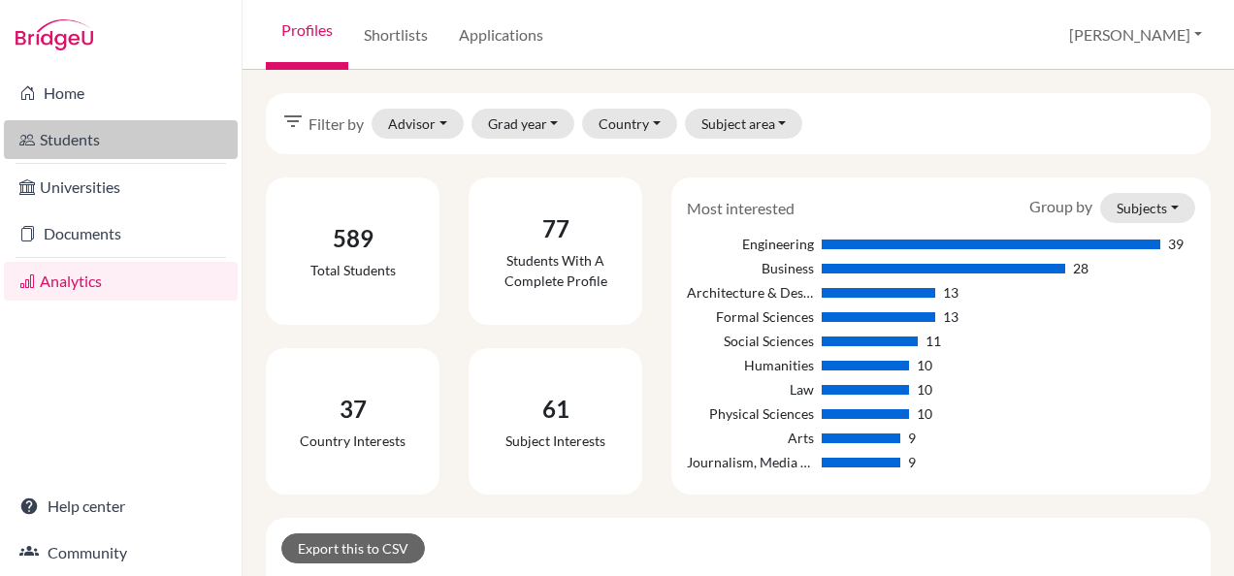
click at [83, 140] on link "Students" at bounding box center [121, 139] width 234 height 39
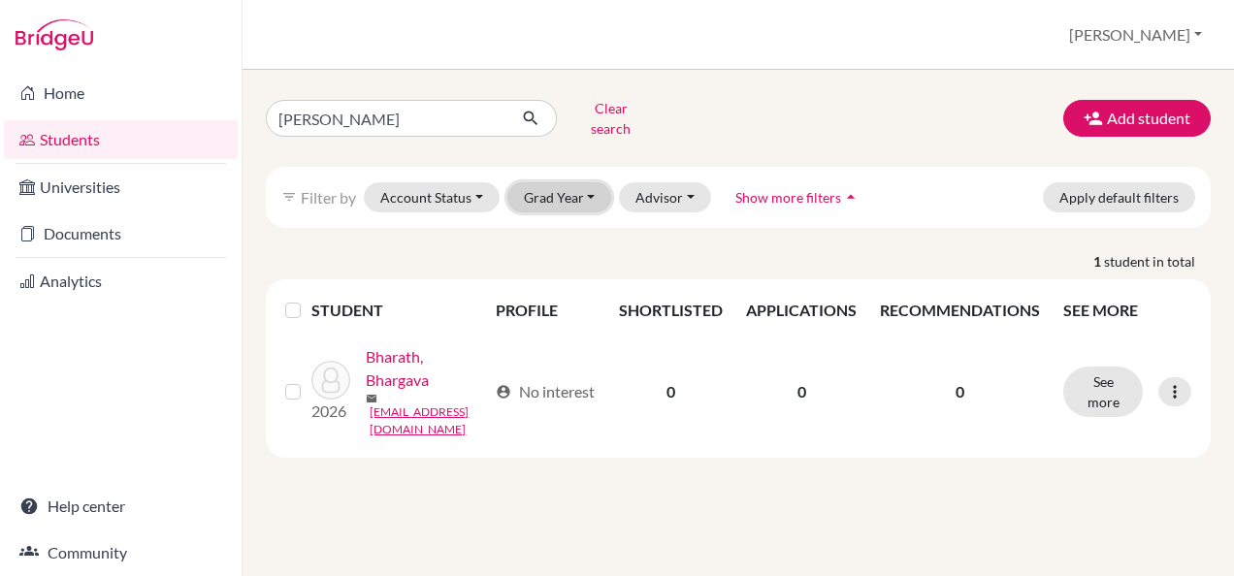
click at [582, 188] on button "Grad Year" at bounding box center [559, 197] width 105 height 30
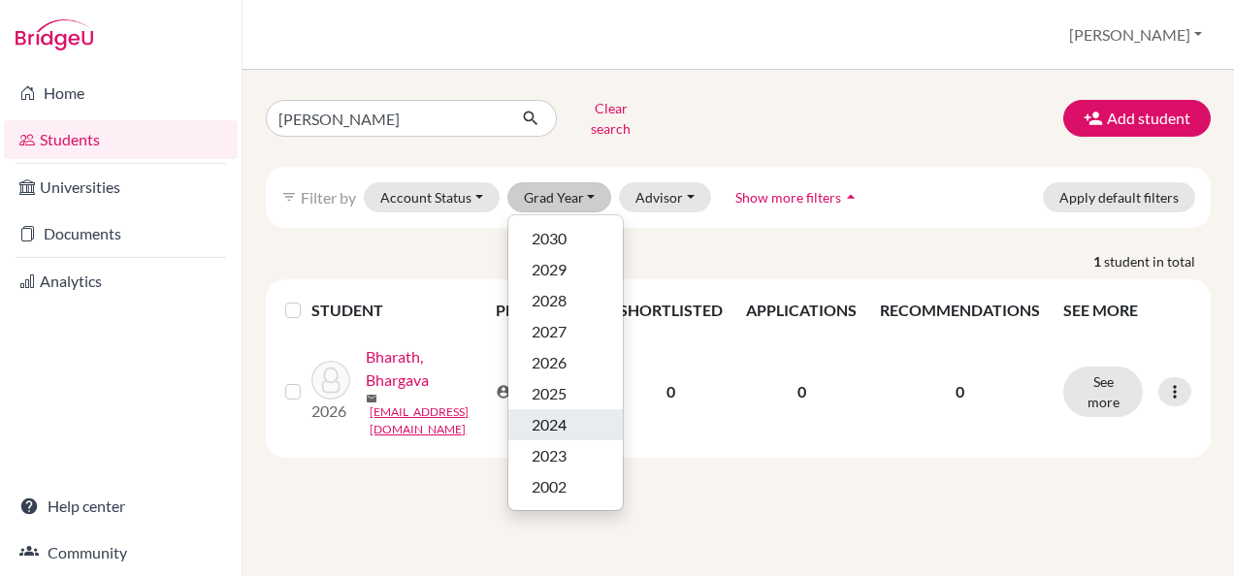
click at [566, 417] on div "2024" at bounding box center [565, 424] width 68 height 23
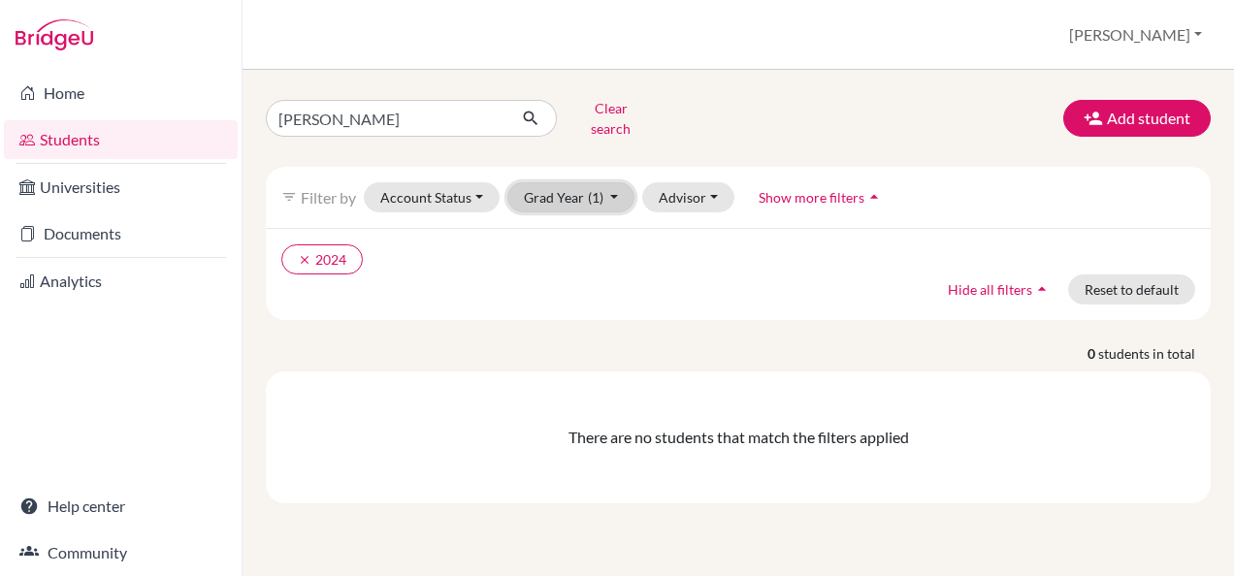
click at [620, 182] on button "Grad Year (1)" at bounding box center [571, 197] width 128 height 30
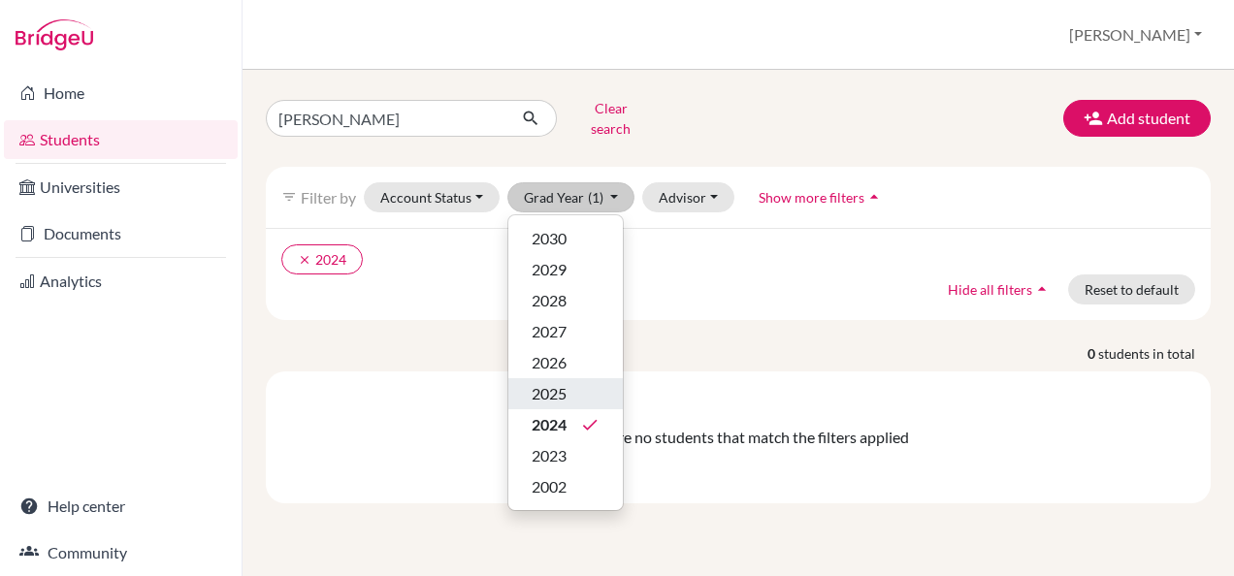
click at [571, 382] on div "2025" at bounding box center [565, 393] width 68 height 23
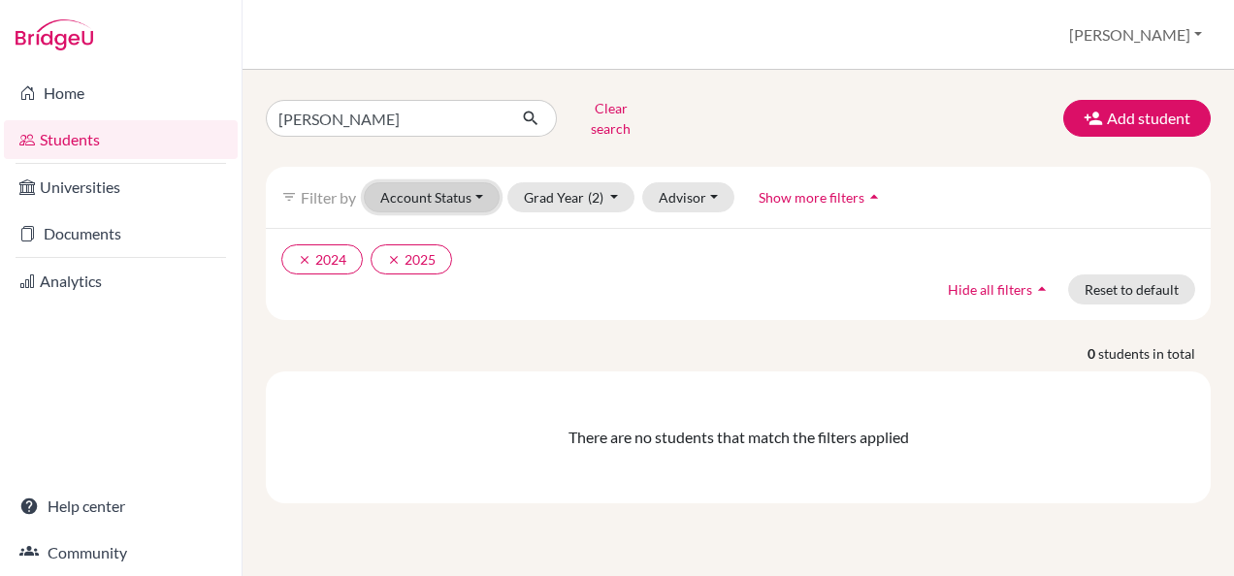
click at [478, 188] on button "Account Status" at bounding box center [432, 197] width 136 height 30
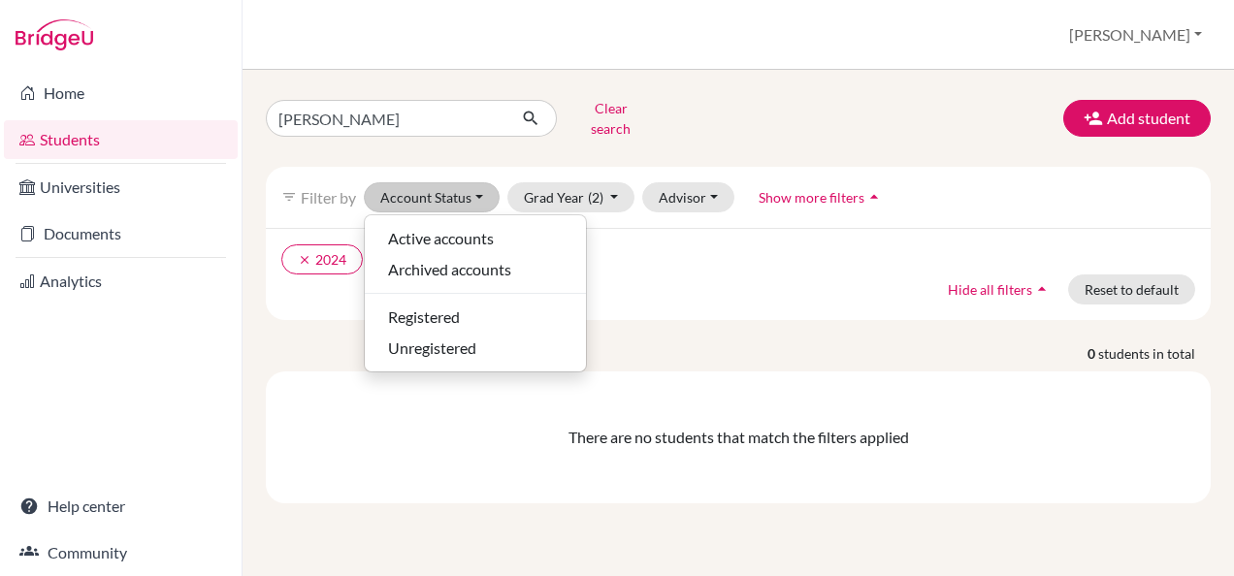
click at [652, 280] on div "clear 2024 clear 2025 Hide all filters arrow_drop_up Reset to default" at bounding box center [738, 274] width 945 height 92
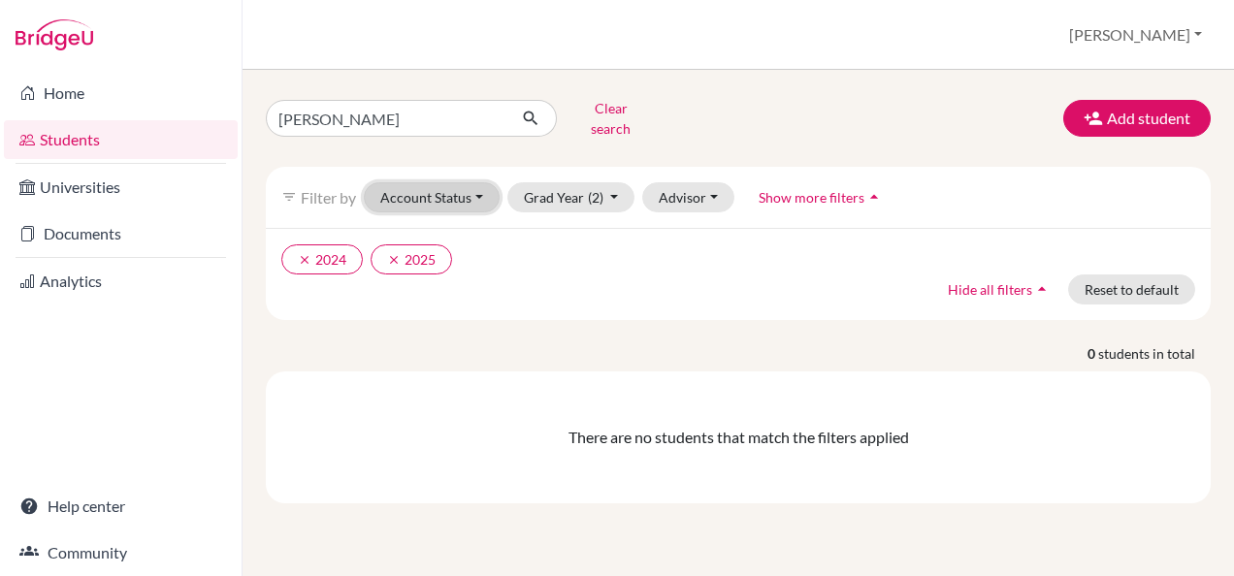
click at [478, 184] on button "Account Status" at bounding box center [432, 197] width 136 height 30
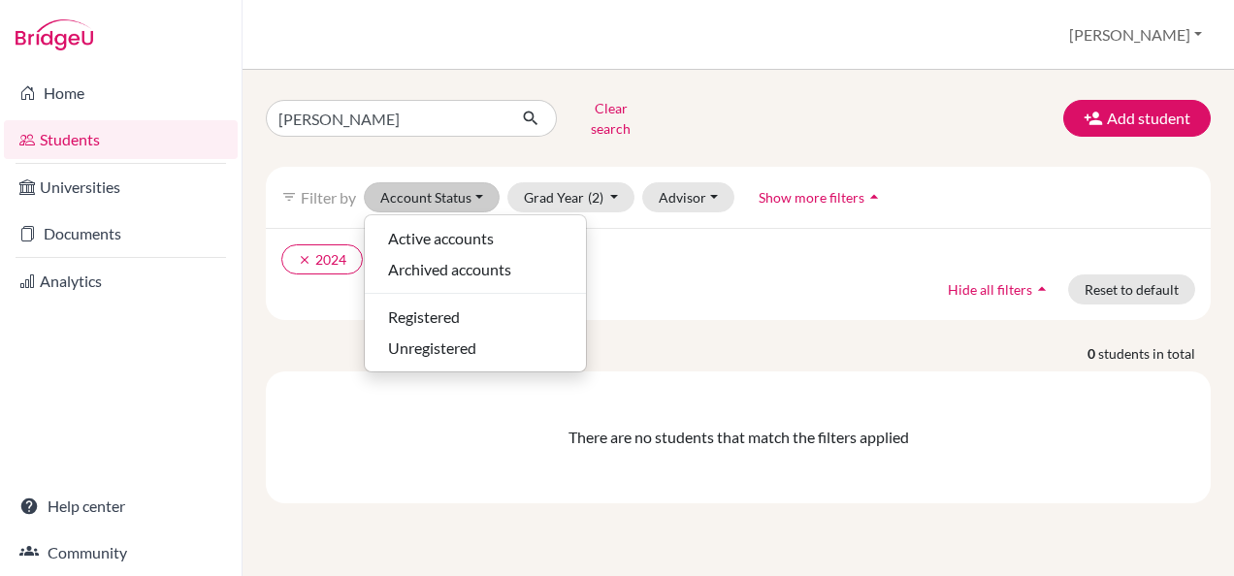
click at [605, 228] on div "clear 2024 clear 2025 Hide all filters arrow_drop_up Reset to default" at bounding box center [738, 274] width 945 height 92
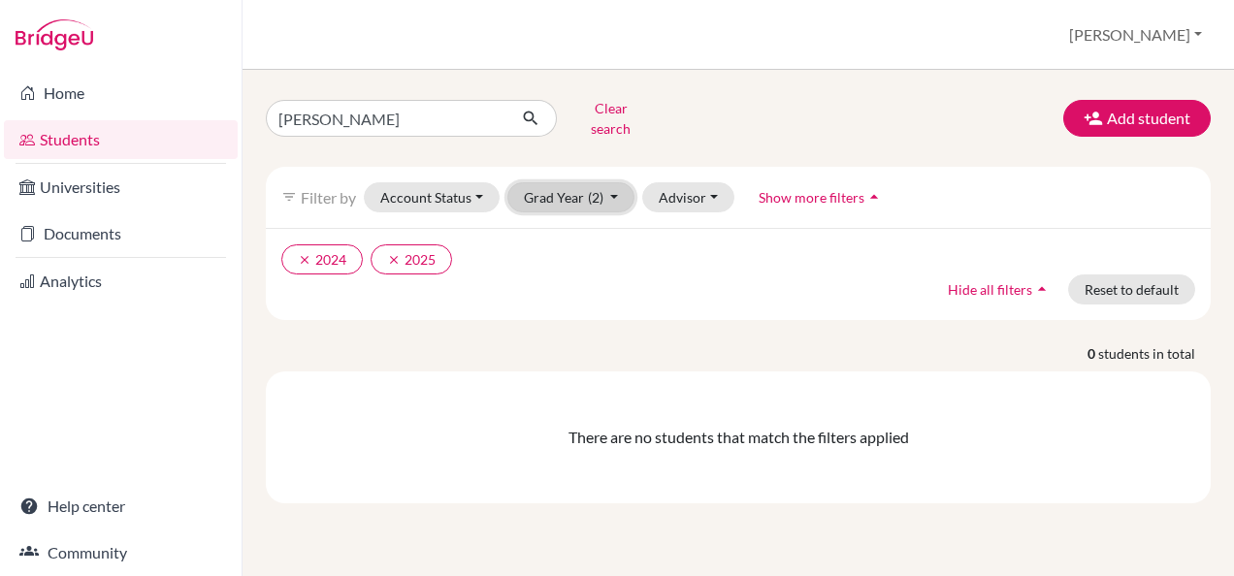
click at [616, 192] on button "Grad Year (2)" at bounding box center [571, 197] width 128 height 30
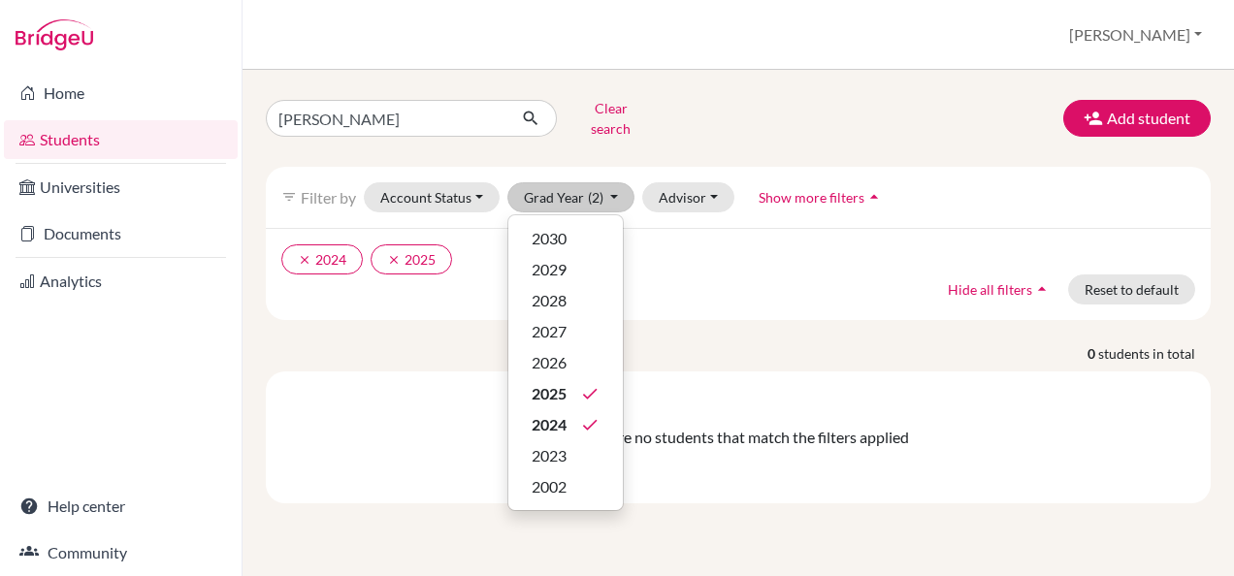
click at [688, 246] on ul "clear 2024 clear 2025" at bounding box center [624, 259] width 686 height 30
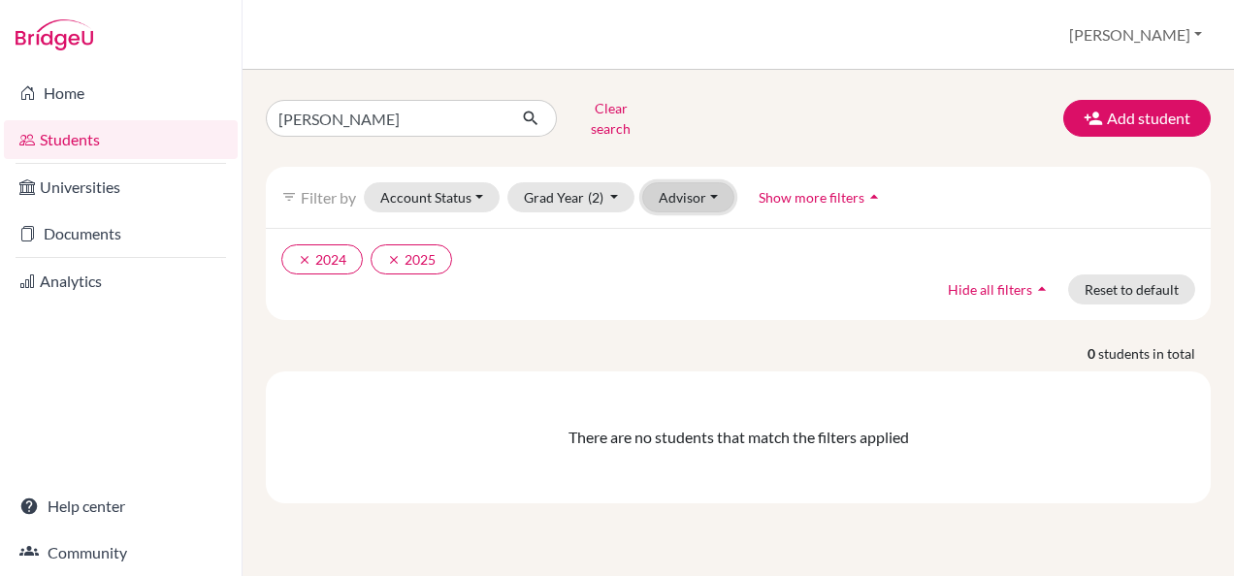
click at [712, 192] on button "Advisor" at bounding box center [688, 197] width 92 height 30
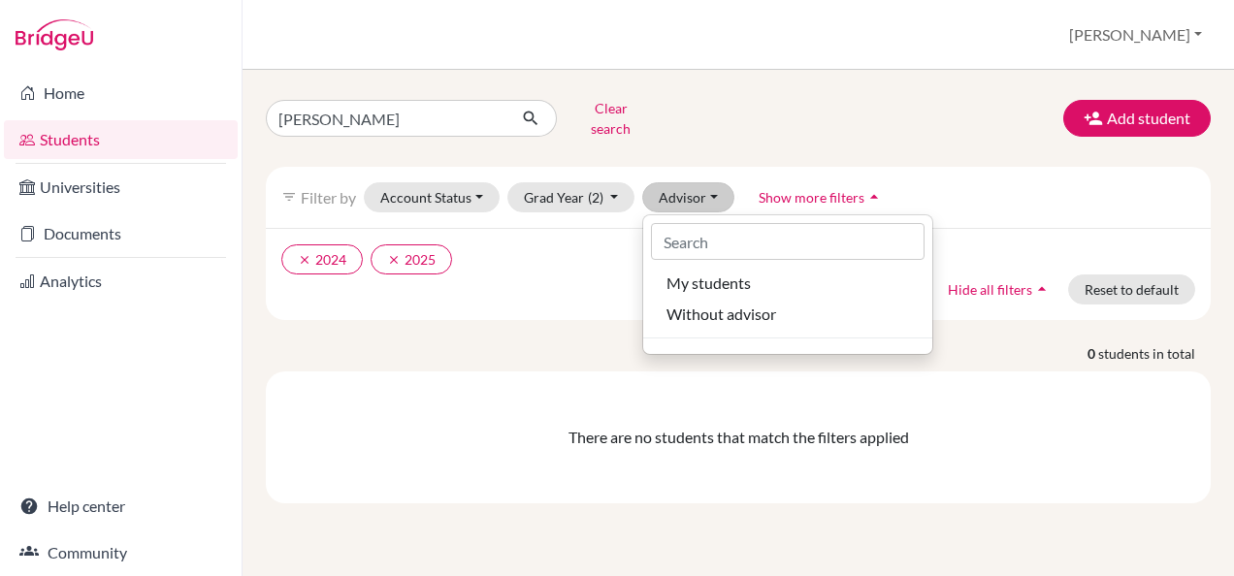
click at [487, 287] on div "clear 2024 clear 2025 Hide all filters arrow_drop_up Reset to default" at bounding box center [738, 274] width 945 height 92
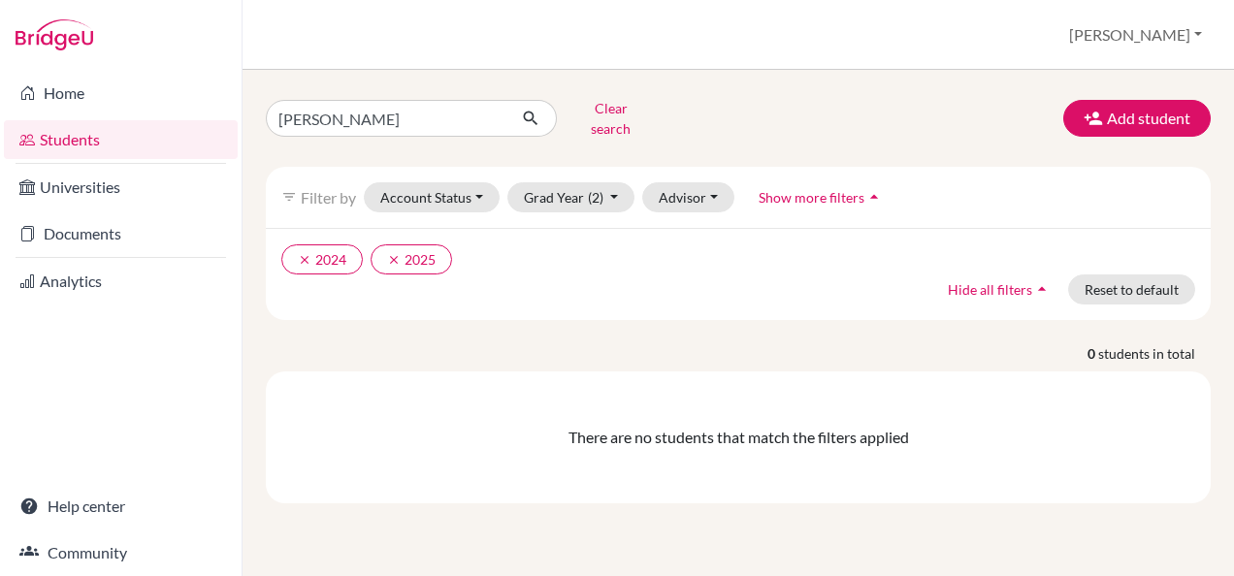
click at [835, 192] on button "Show more filters arrow_drop_up" at bounding box center [821, 197] width 158 height 30
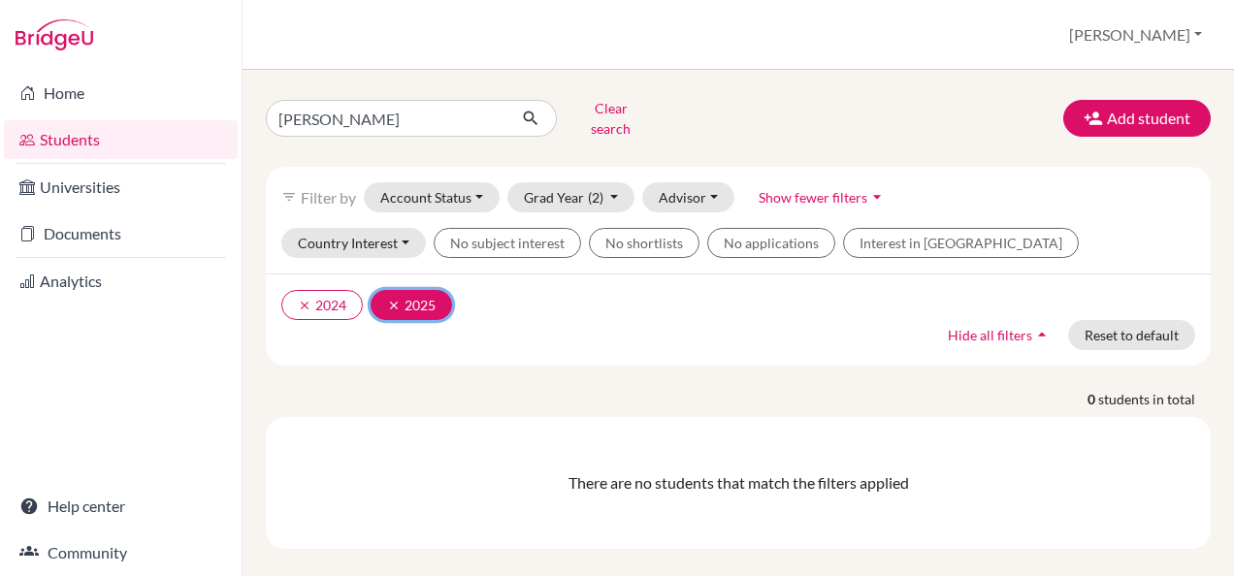
click at [427, 290] on button "clear 2025" at bounding box center [410, 305] width 81 height 30
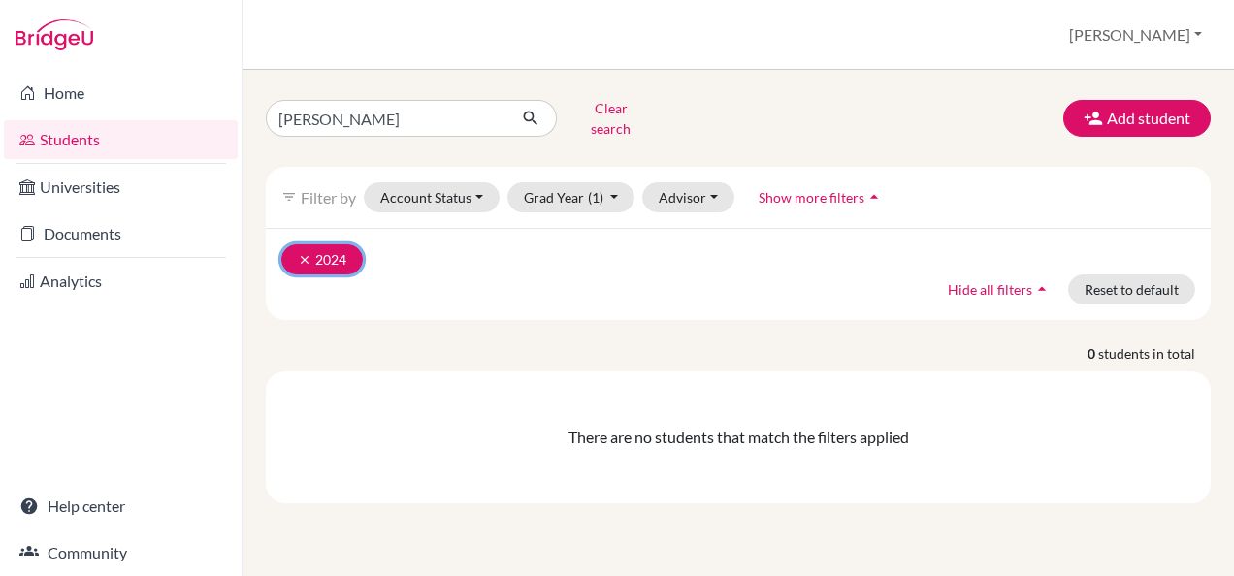
click at [322, 254] on button "clear 2024" at bounding box center [321, 259] width 81 height 30
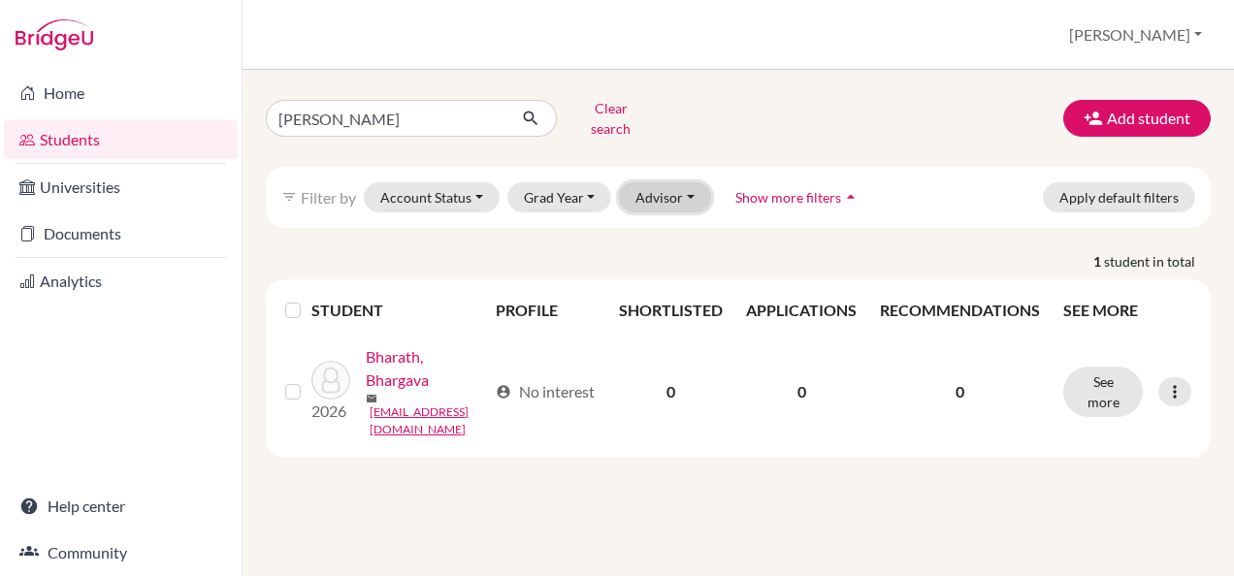
click at [692, 186] on button "Advisor" at bounding box center [665, 197] width 92 height 30
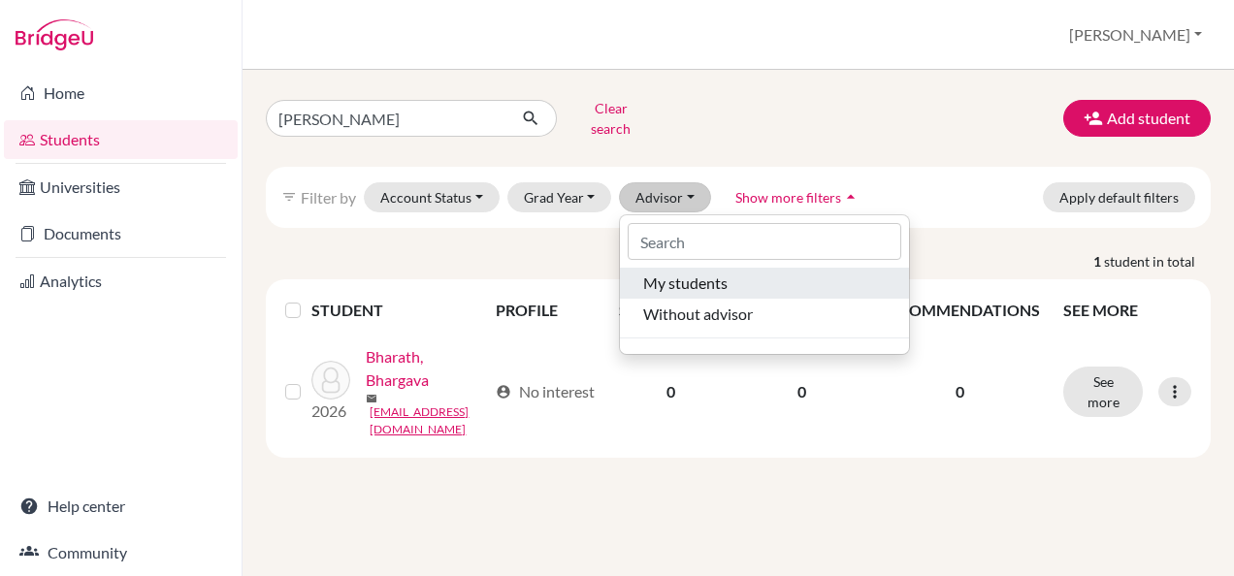
click at [681, 273] on span "My students" at bounding box center [685, 283] width 84 height 23
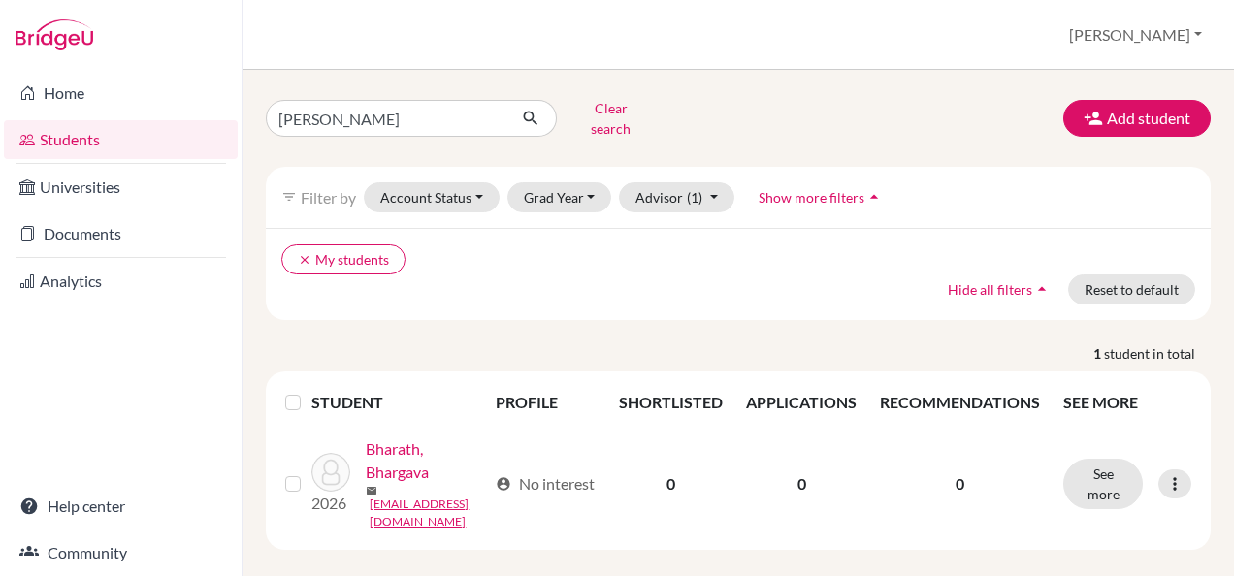
click at [864, 187] on icon "arrow_drop_up" at bounding box center [873, 196] width 19 height 19
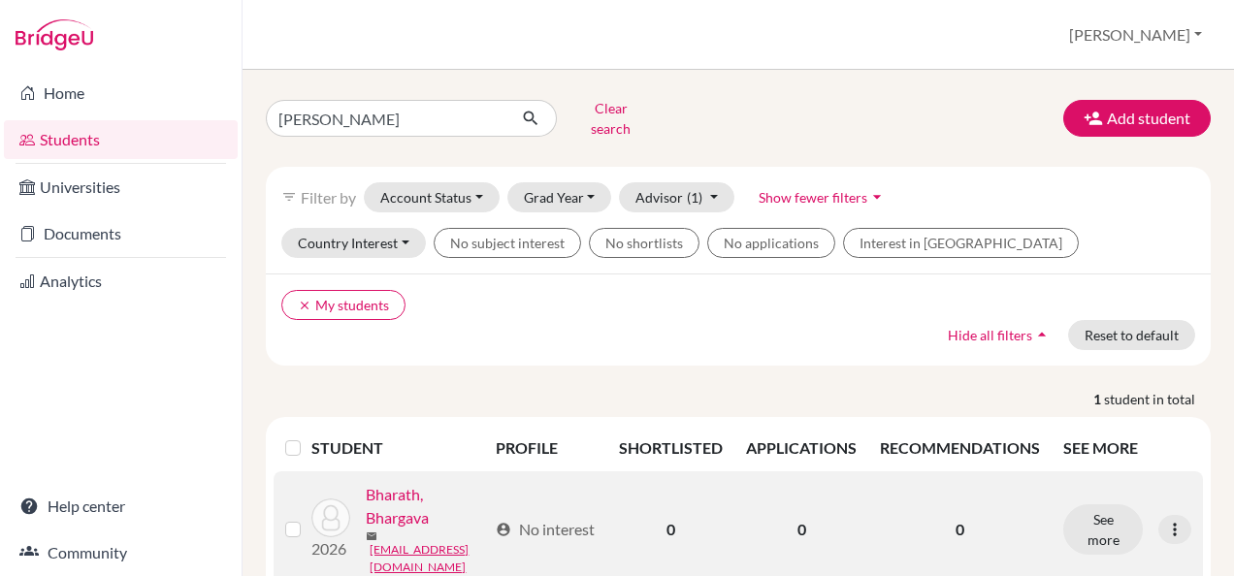
scroll to position [59, 0]
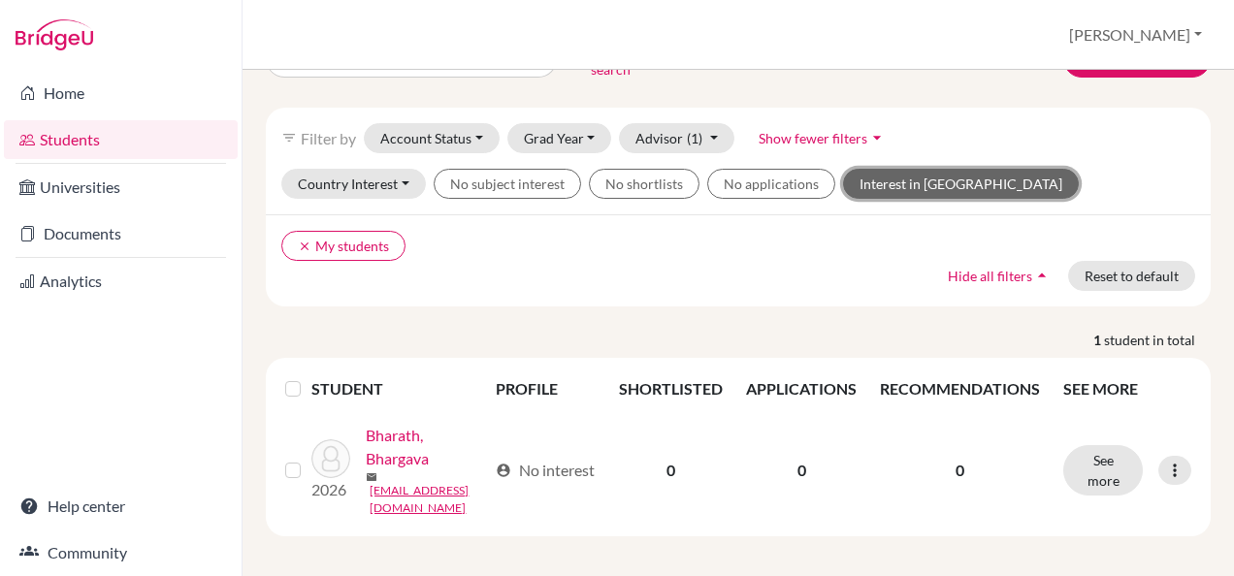
click at [861, 169] on button "Interest in Oxbridge" at bounding box center [961, 184] width 236 height 30
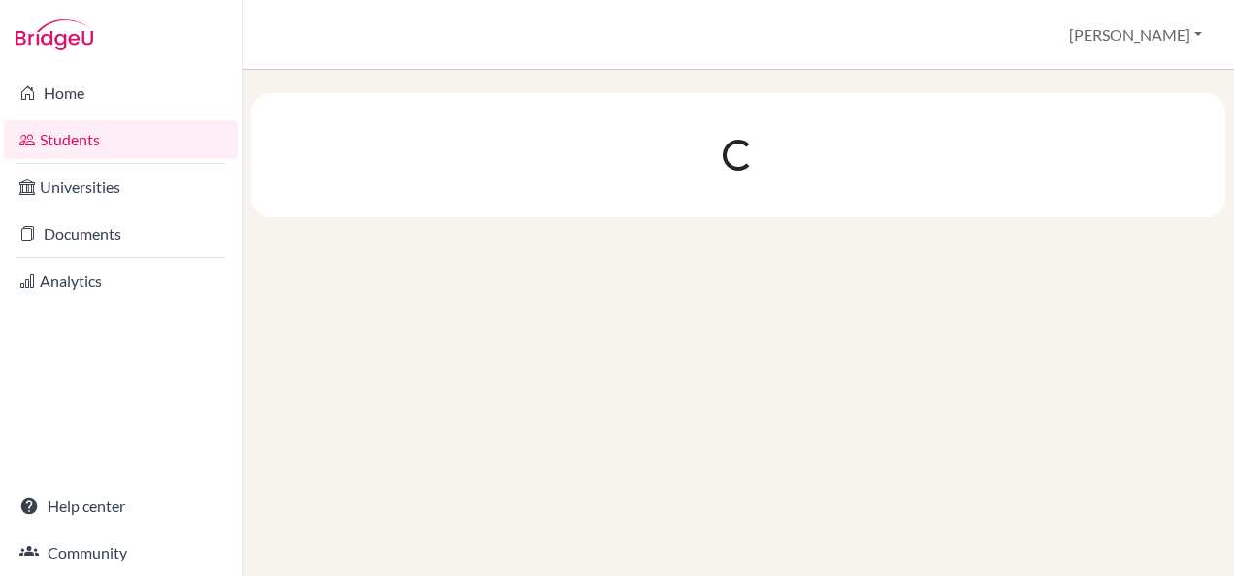
scroll to position [0, 0]
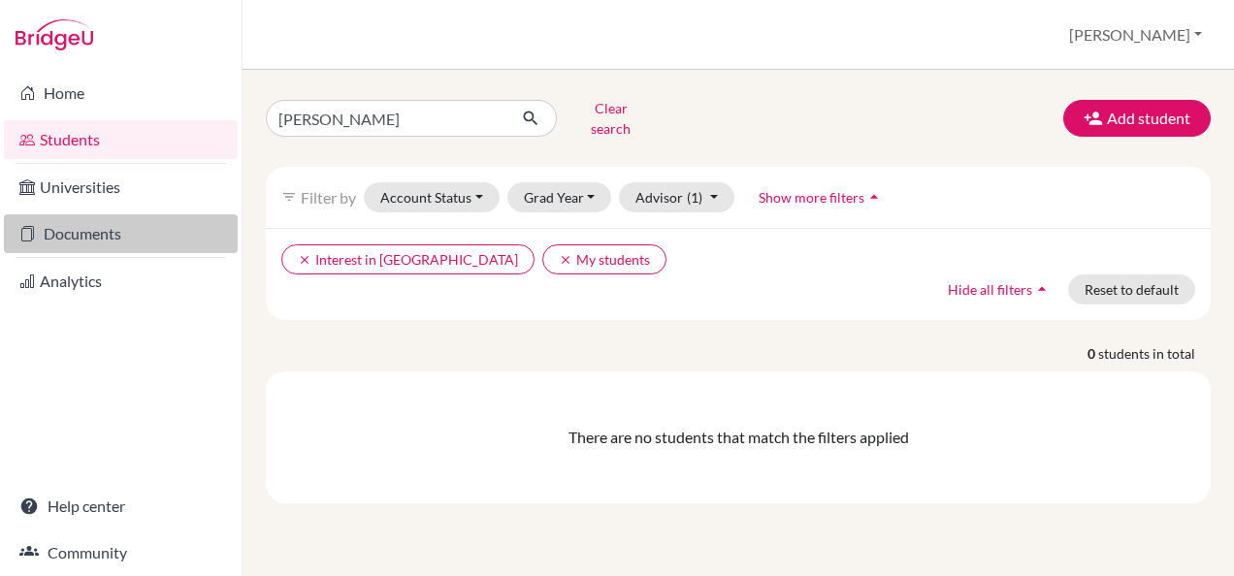
click at [72, 245] on link "Documents" at bounding box center [121, 233] width 234 height 39
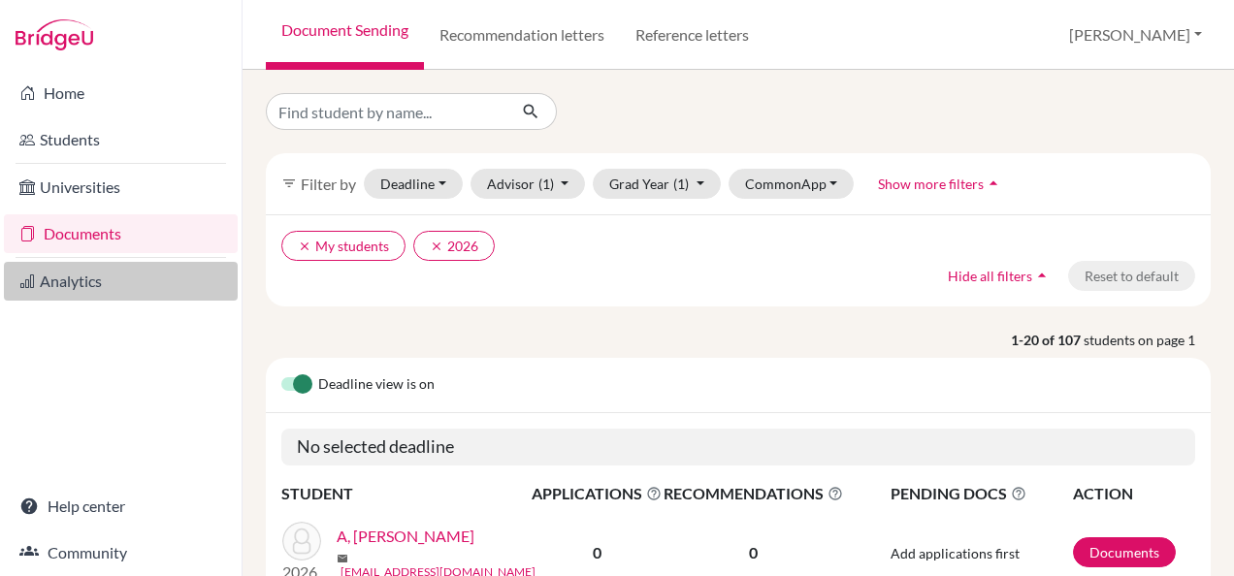
click at [72, 286] on link "Analytics" at bounding box center [121, 281] width 234 height 39
